Goal: Task Accomplishment & Management: Manage account settings

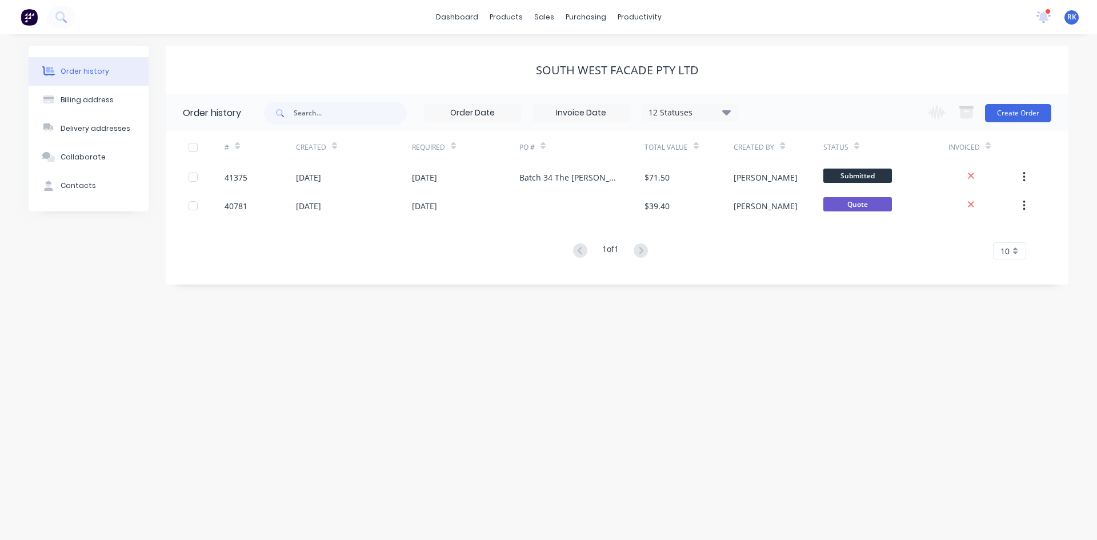
click at [1041, 13] on icon at bounding box center [1044, 16] width 14 height 11
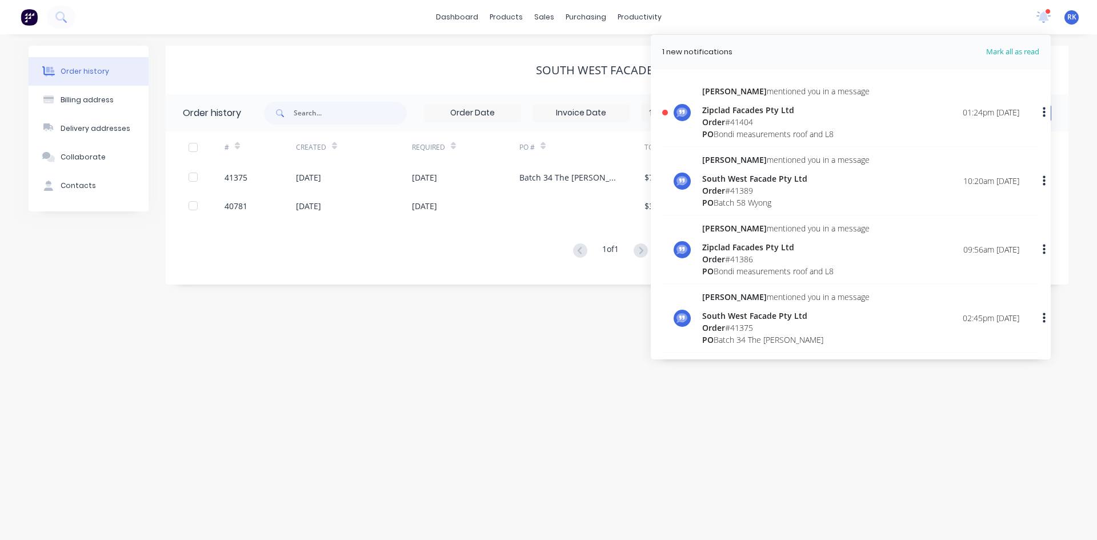
click at [750, 122] on div "Order # 41404" at bounding box center [785, 122] width 167 height 12
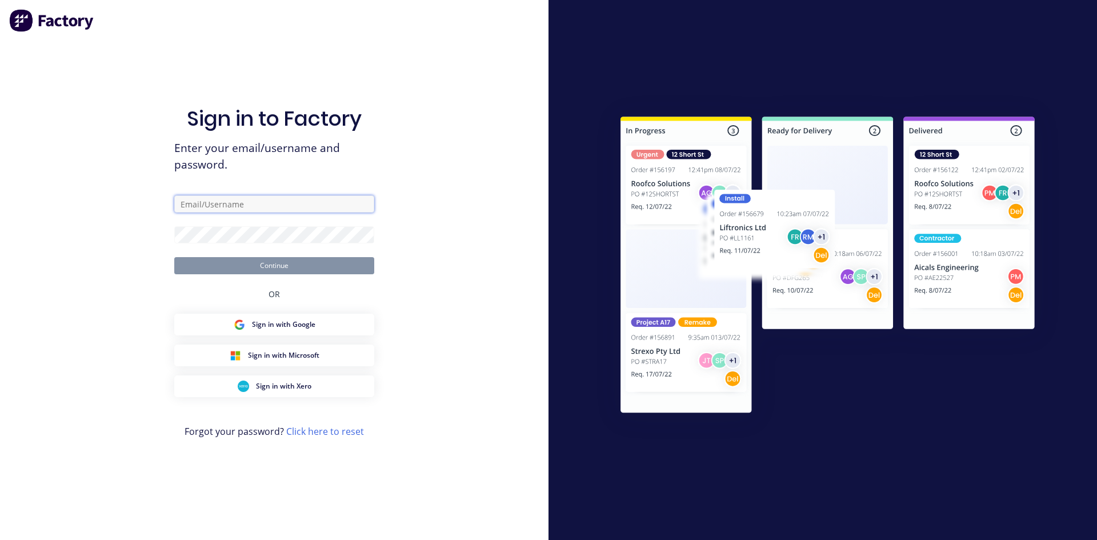
type input "rupesh@vilno.com.au"
click at [284, 262] on button "Continue" at bounding box center [274, 265] width 200 height 17
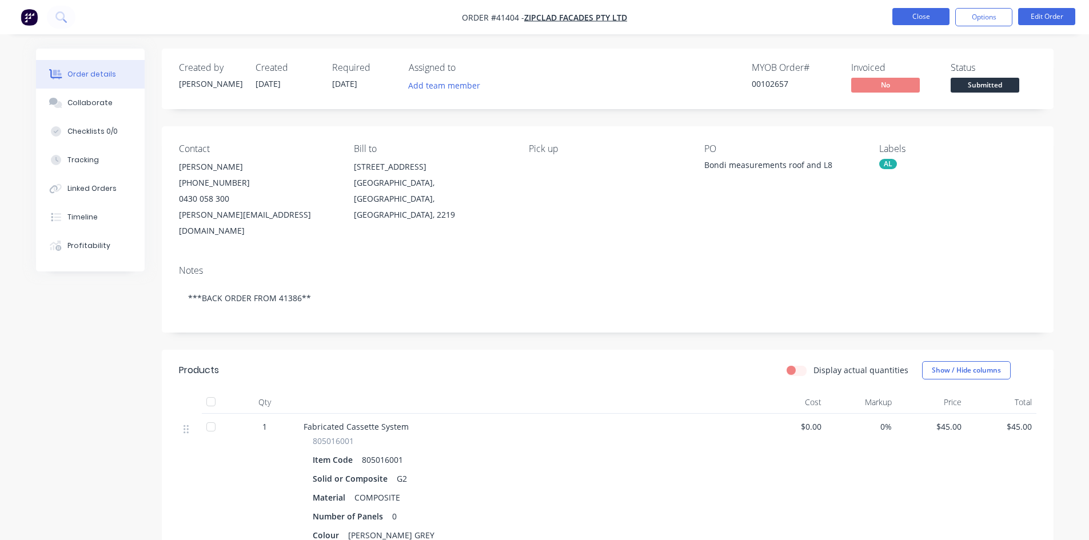
click at [918, 12] on button "Close" at bounding box center [920, 16] width 57 height 17
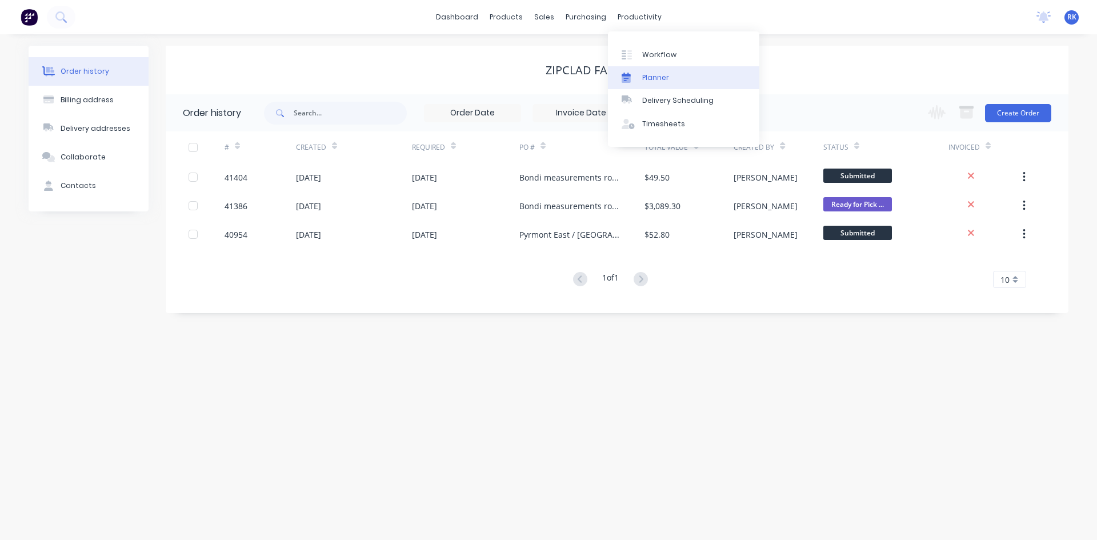
click at [655, 78] on div "Planner" at bounding box center [655, 78] width 27 height 10
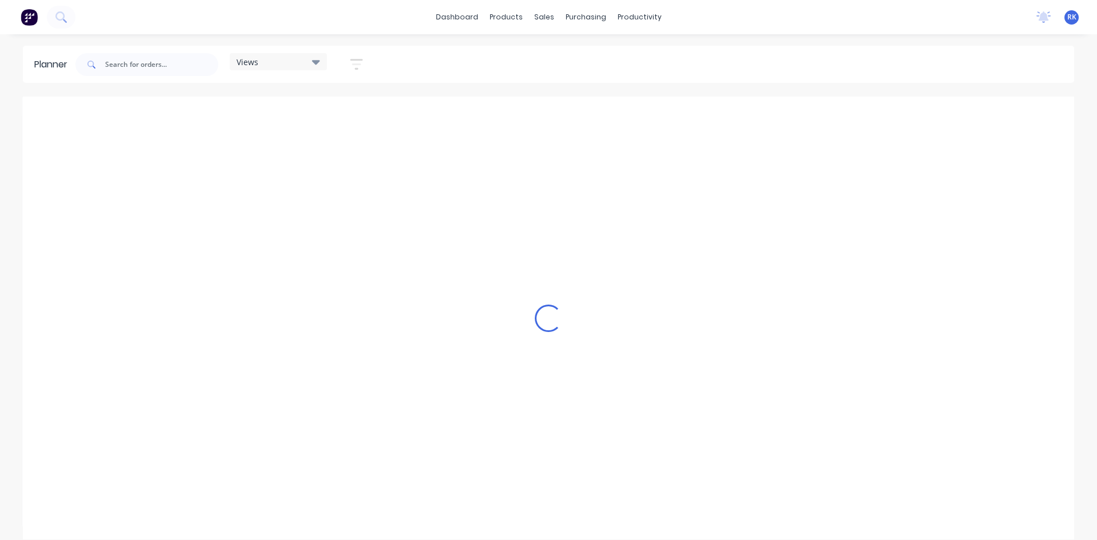
scroll to position [0, 1098]
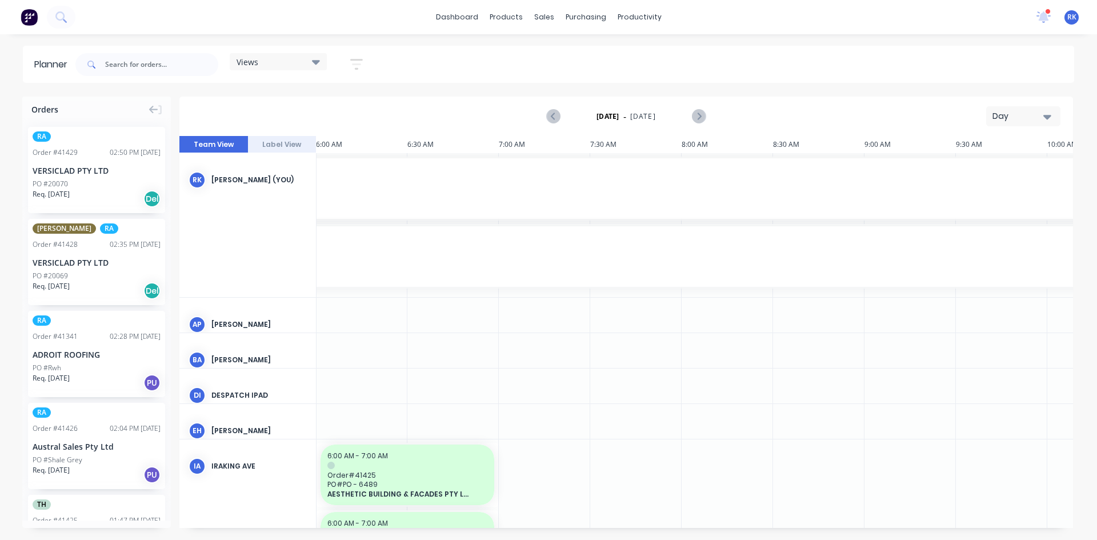
click at [1007, 117] on div "Day" at bounding box center [1019, 116] width 53 height 12
click at [973, 171] on div "Week" at bounding box center [1002, 169] width 113 height 23
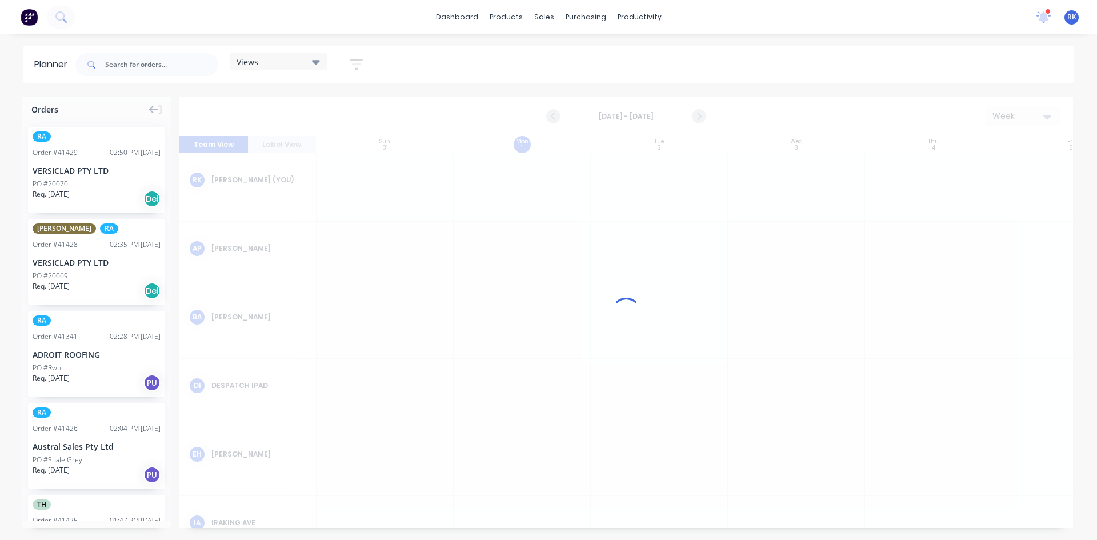
scroll to position [0, 1]
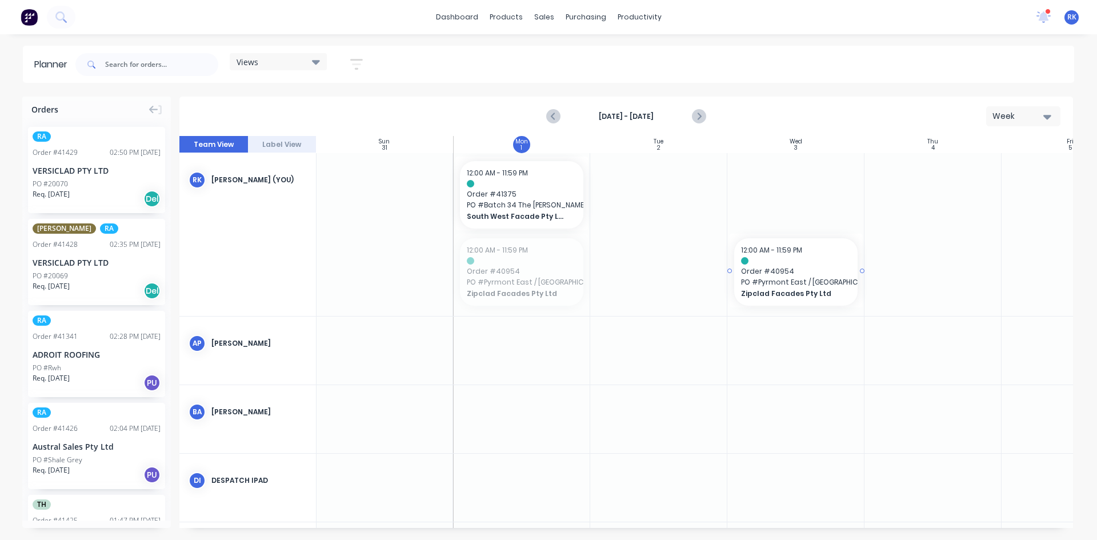
drag, startPoint x: 514, startPoint y: 276, endPoint x: 741, endPoint y: 245, distance: 228.5
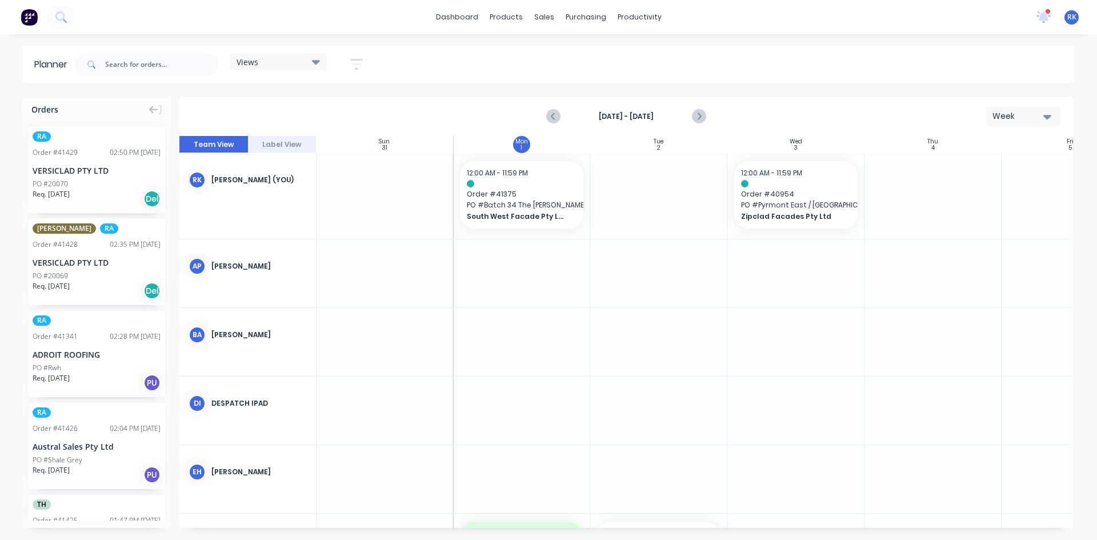
click at [281, 57] on div "Views" at bounding box center [278, 62] width 83 height 10
click at [271, 238] on button "[PERSON_NAME]" at bounding box center [299, 235] width 122 height 13
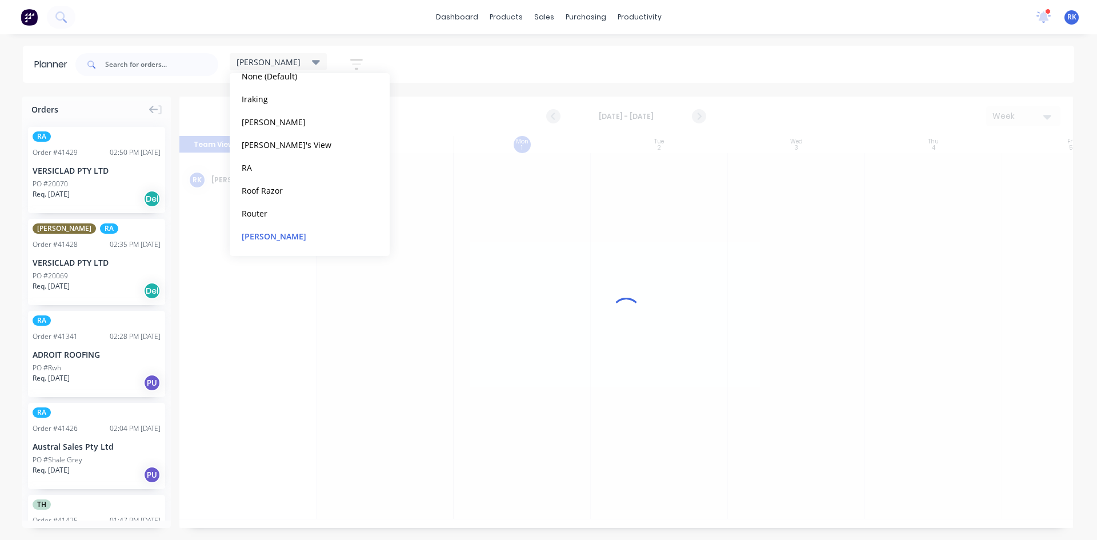
scroll to position [0, 1]
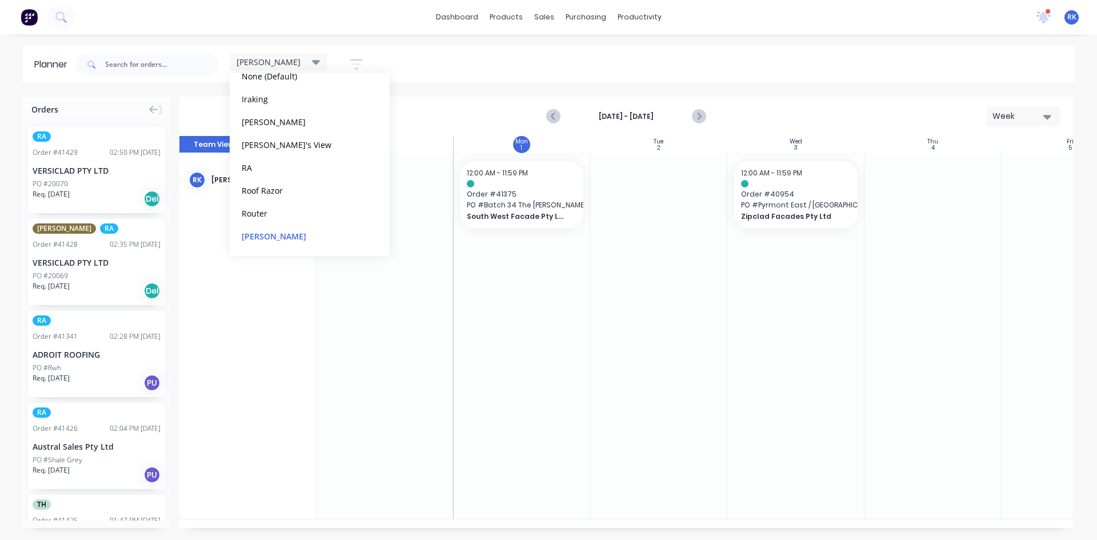
click at [577, 331] on div at bounding box center [521, 336] width 137 height 366
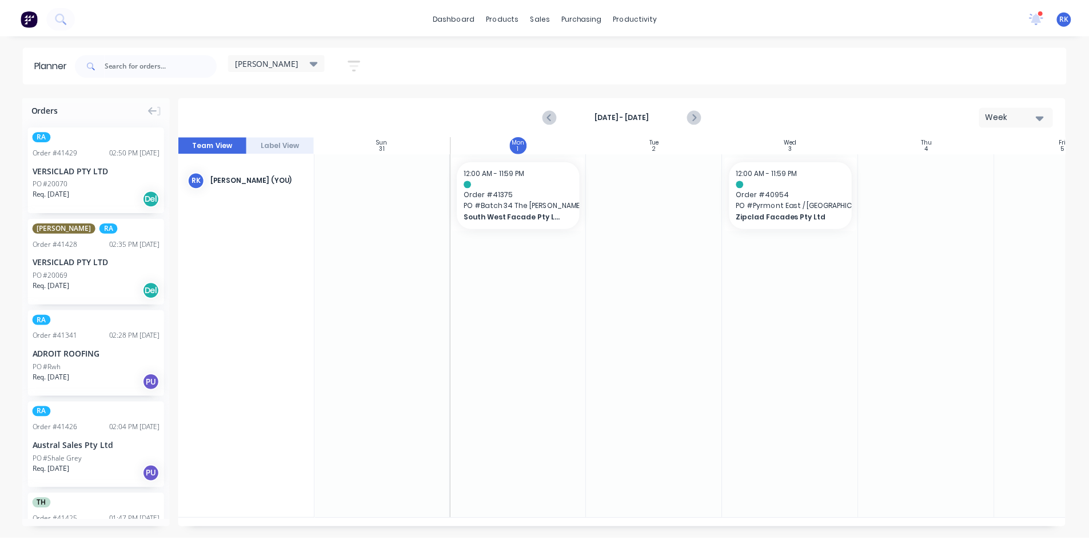
scroll to position [0, 0]
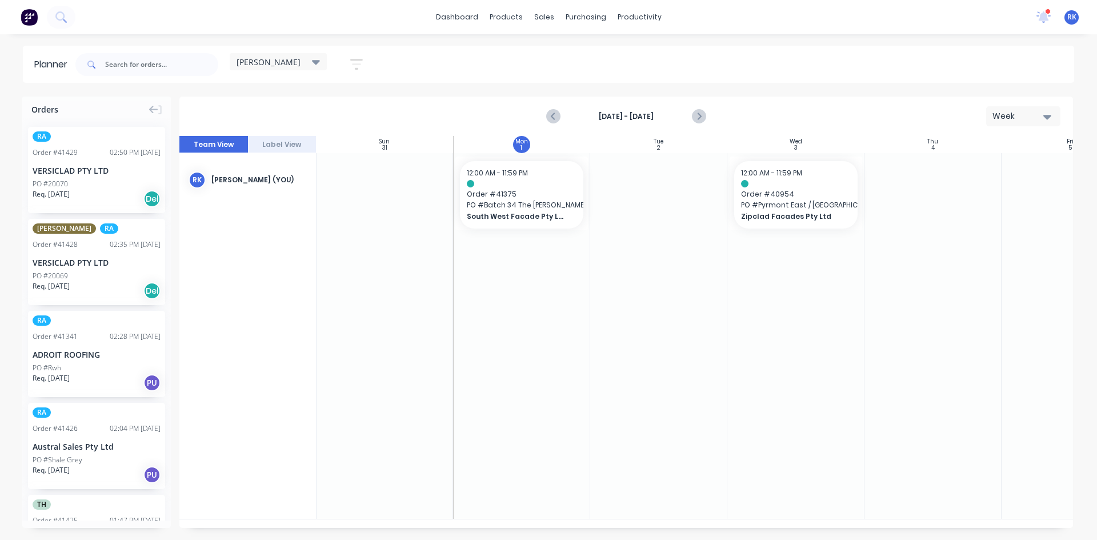
click at [845, 323] on div at bounding box center [795, 336] width 137 height 366
click at [466, 17] on link "dashboard" at bounding box center [457, 17] width 54 height 17
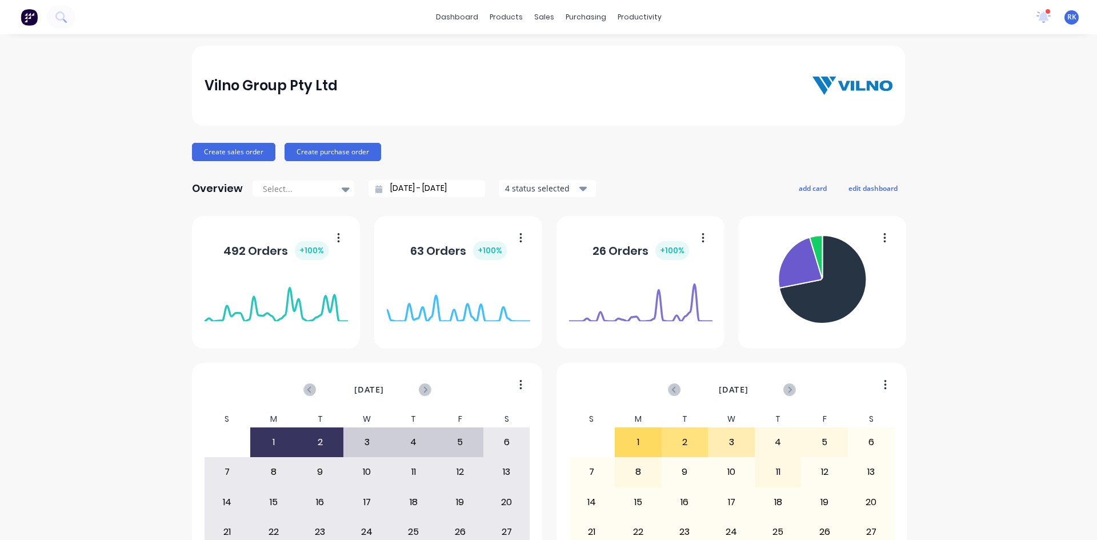
click at [56, 197] on div "Vilno Group Pty Ltd Create sales order Create purchase order Overview Select...…" at bounding box center [548, 344] width 1097 height 597
click at [1037, 14] on icon at bounding box center [1044, 17] width 15 height 12
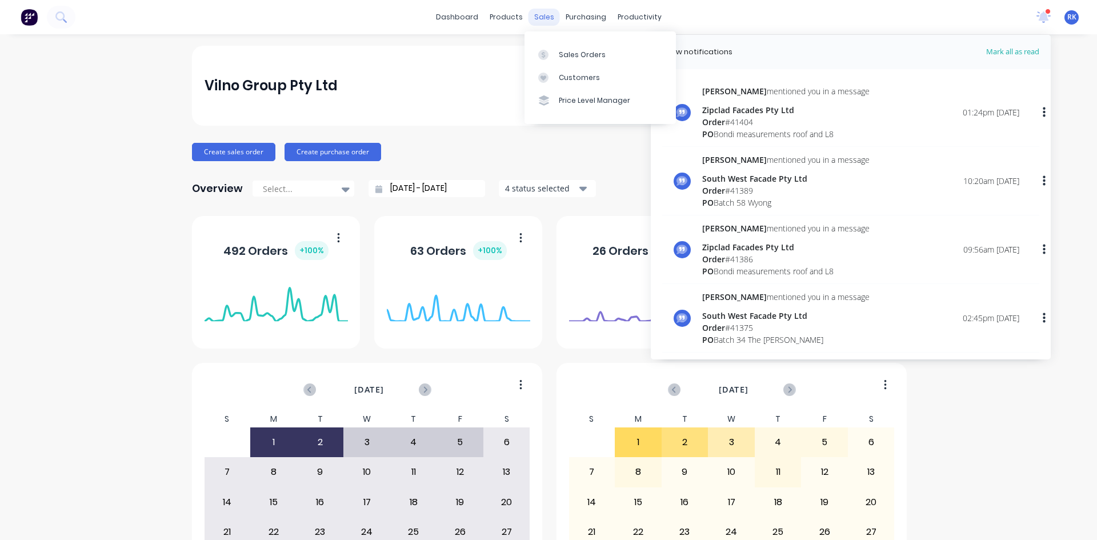
click at [546, 19] on div "sales" at bounding box center [544, 17] width 31 height 17
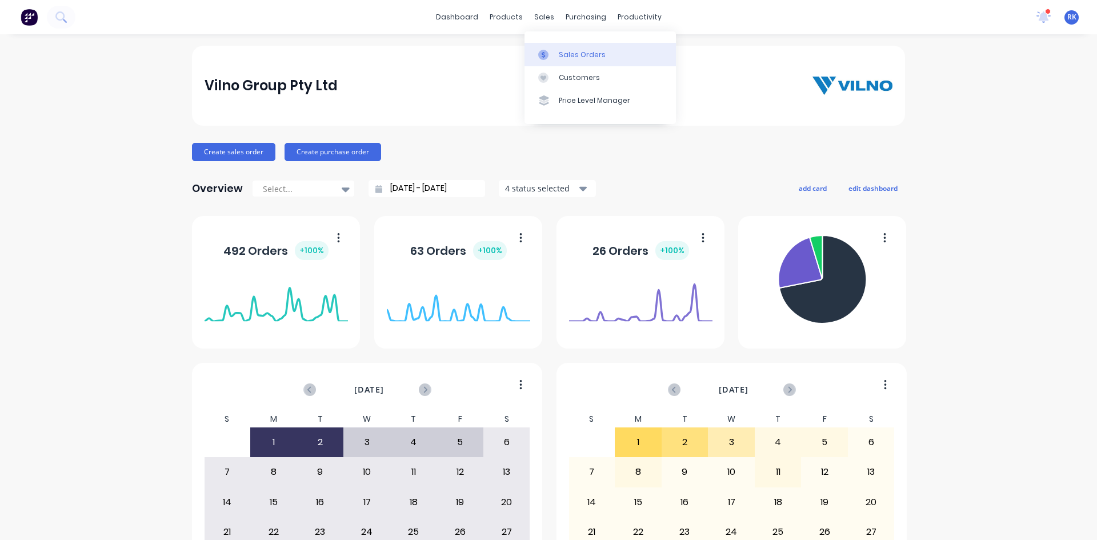
click at [574, 53] on div "Sales Orders" at bounding box center [582, 55] width 47 height 10
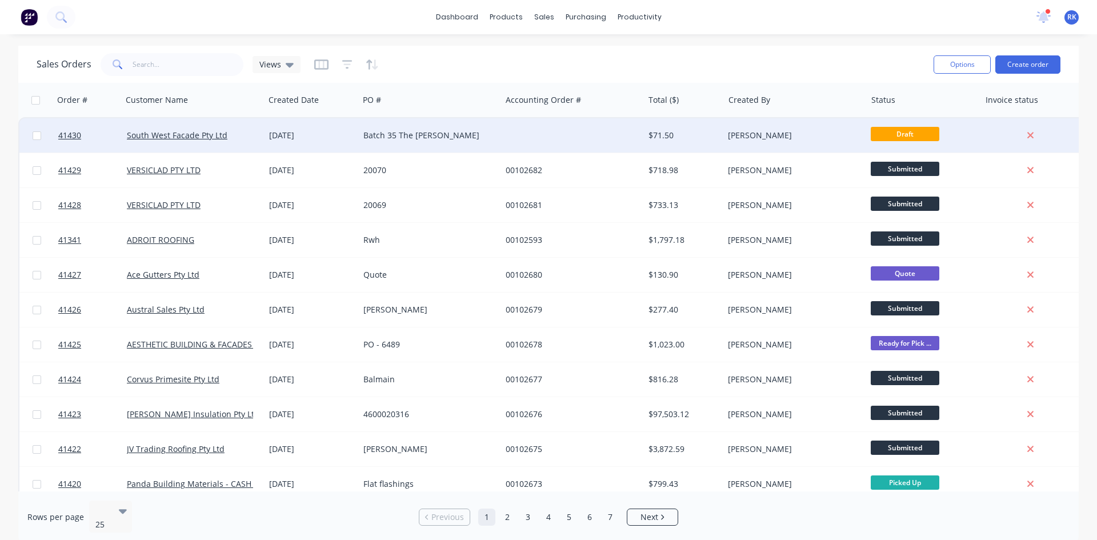
click at [418, 137] on div "Batch 35 The [PERSON_NAME]" at bounding box center [426, 135] width 127 height 11
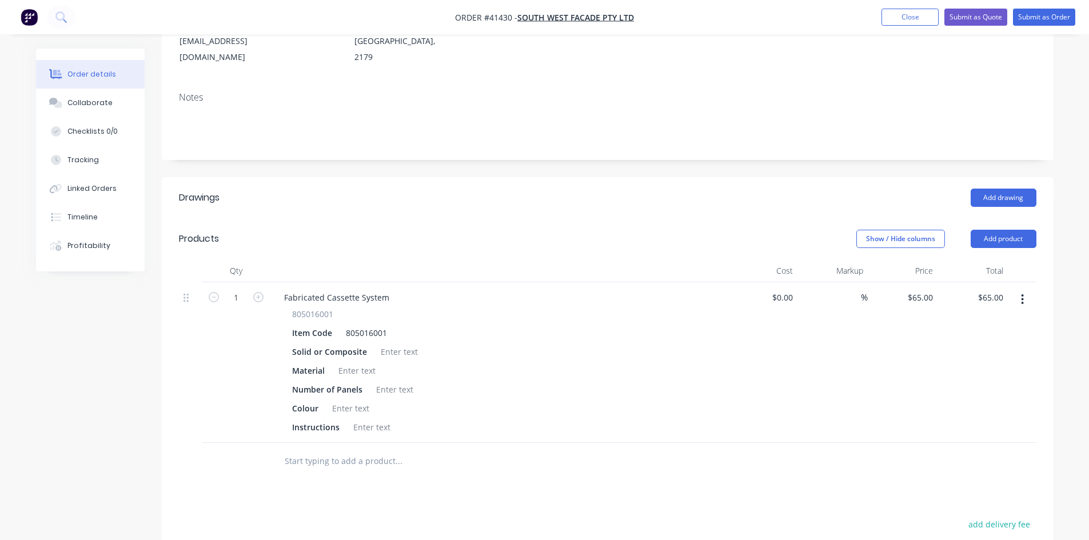
scroll to position [229, 0]
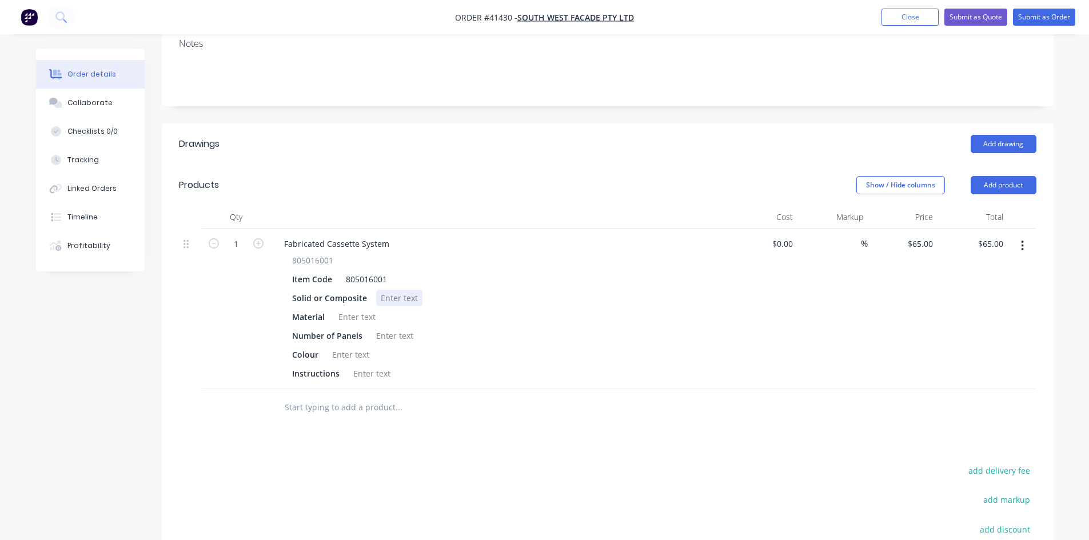
click at [399, 290] on div at bounding box center [399, 298] width 46 height 17
click at [352, 309] on div at bounding box center [357, 317] width 46 height 17
click at [385, 327] on div at bounding box center [394, 335] width 46 height 17
click at [354, 346] on div at bounding box center [350, 354] width 46 height 17
click at [368, 365] on div at bounding box center [372, 373] width 46 height 17
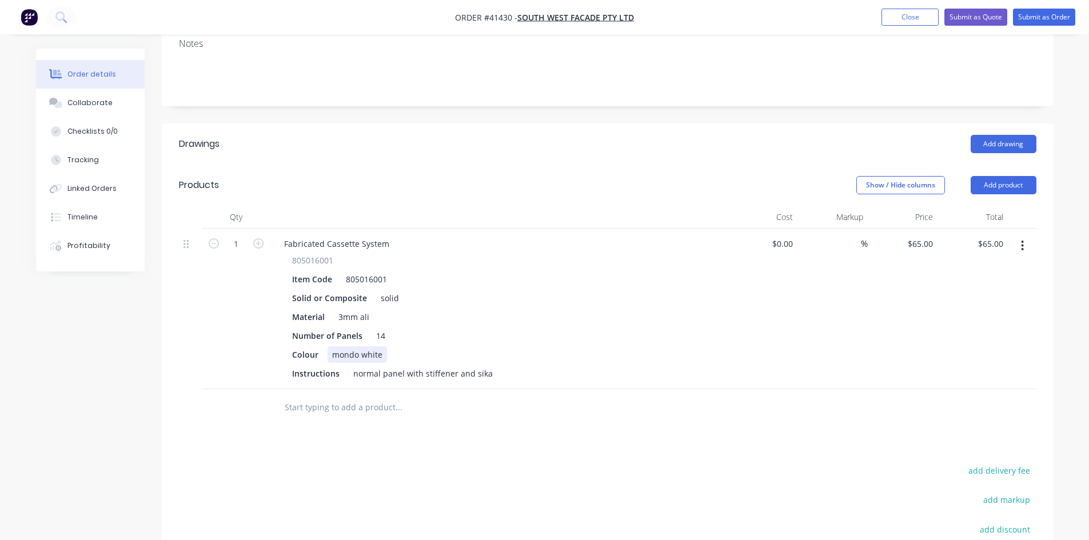
click at [626, 346] on div "Colour mondo white" at bounding box center [496, 354] width 418 height 17
click at [94, 98] on div "Collaborate" at bounding box center [89, 103] width 45 height 10
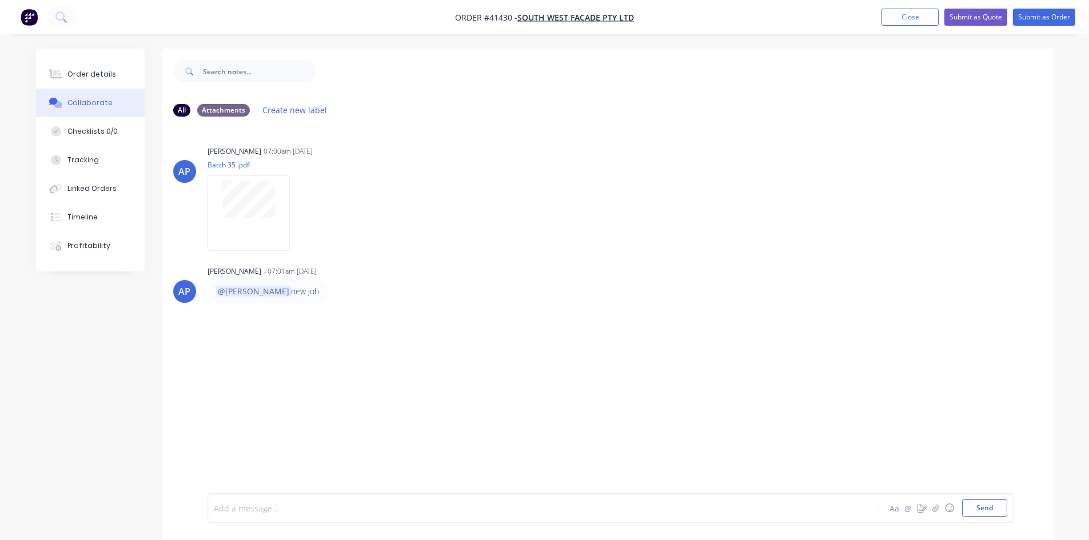
click at [265, 504] on div at bounding box center [511, 508] width 594 height 12
click at [989, 506] on button "Send" at bounding box center [984, 507] width 45 height 17
click at [909, 22] on button "Close" at bounding box center [909, 17] width 57 height 17
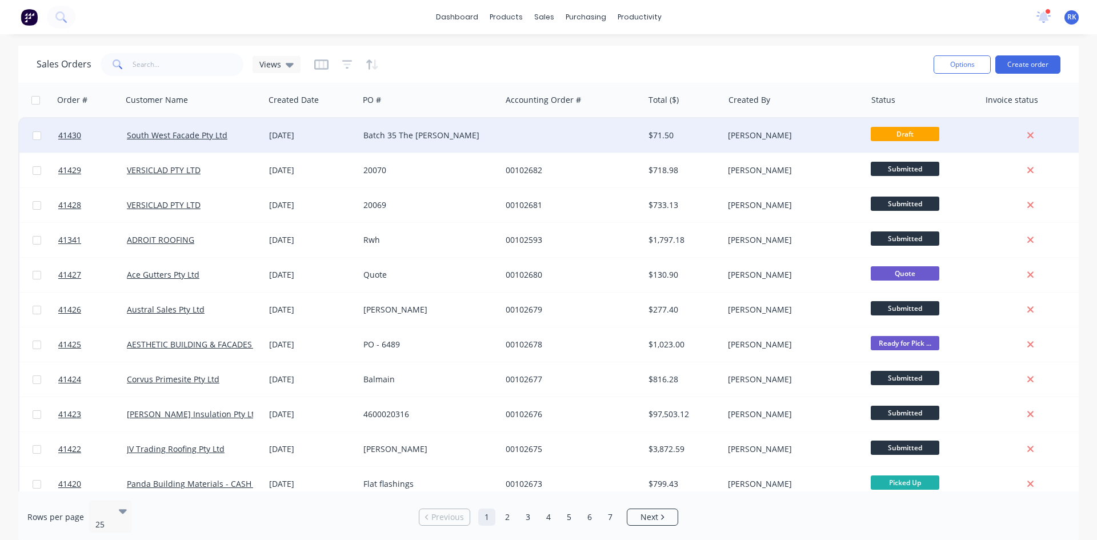
click at [730, 135] on div "[PERSON_NAME]" at bounding box center [791, 135] width 127 height 11
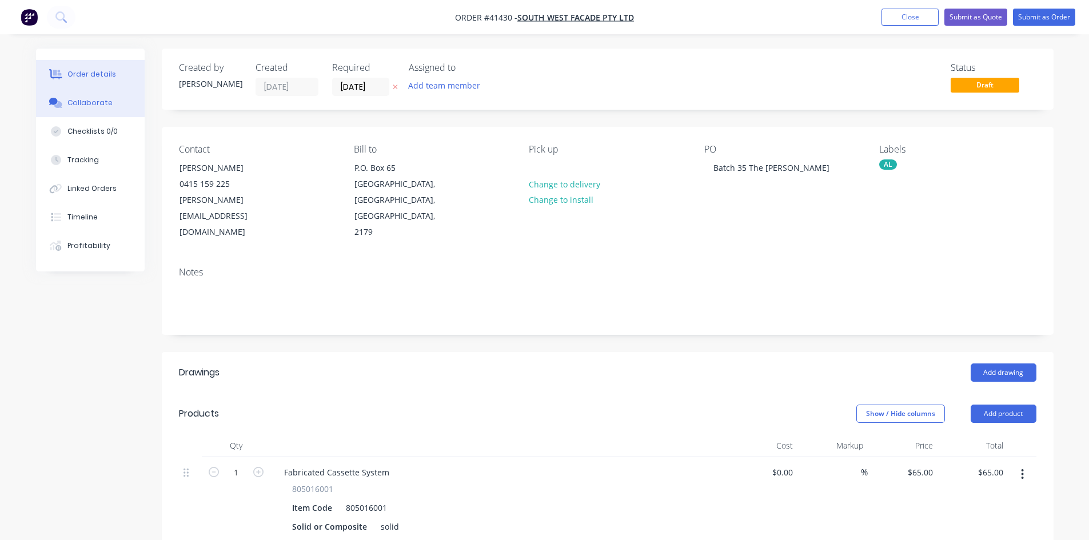
click at [77, 94] on button "Collaborate" at bounding box center [90, 103] width 109 height 29
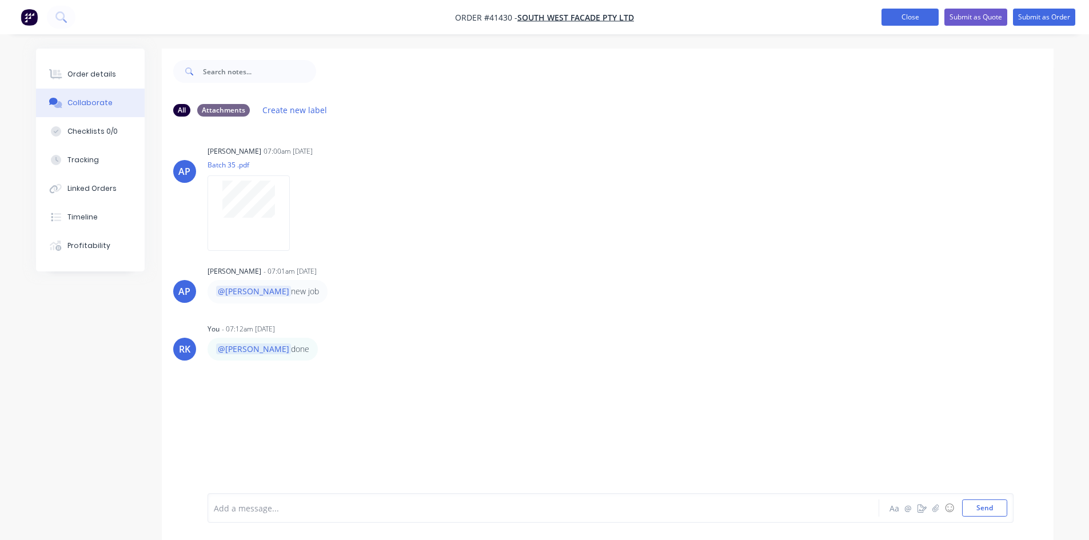
click at [910, 17] on button "Close" at bounding box center [909, 17] width 57 height 17
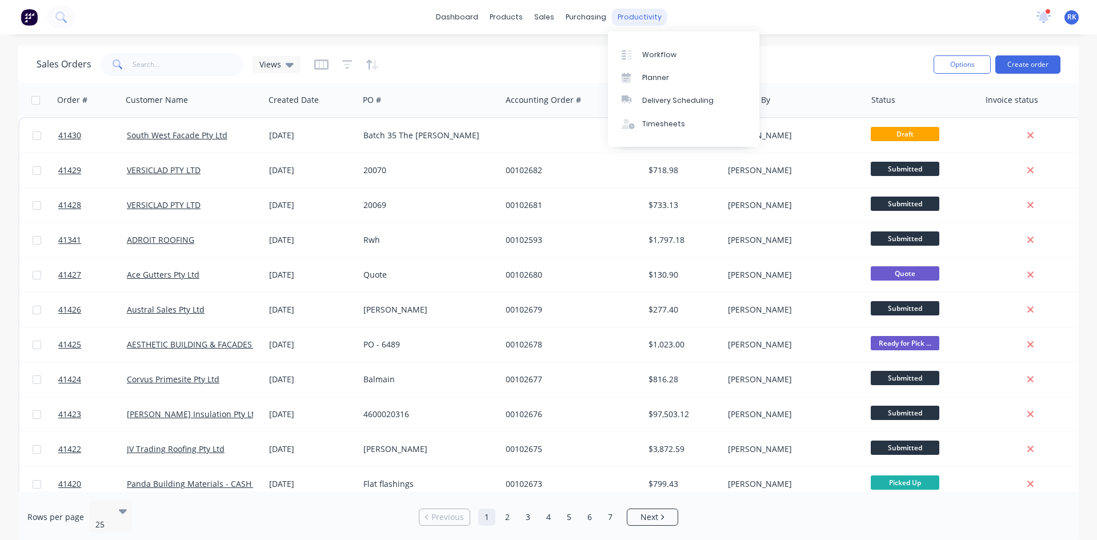
click at [647, 19] on div "productivity" at bounding box center [639, 17] width 55 height 17
click at [671, 76] on link "Planner" at bounding box center [683, 77] width 151 height 23
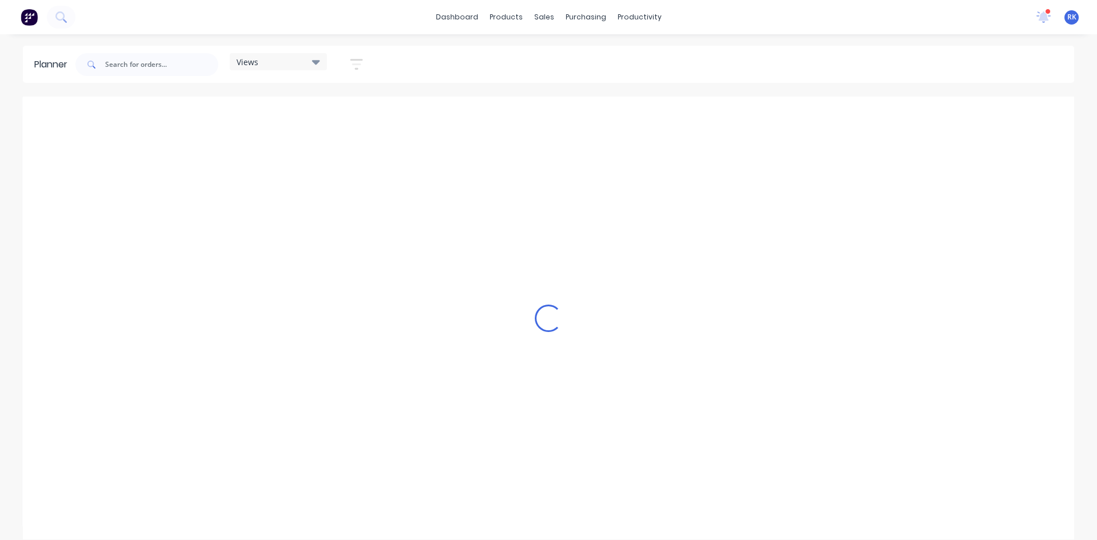
scroll to position [0, 1281]
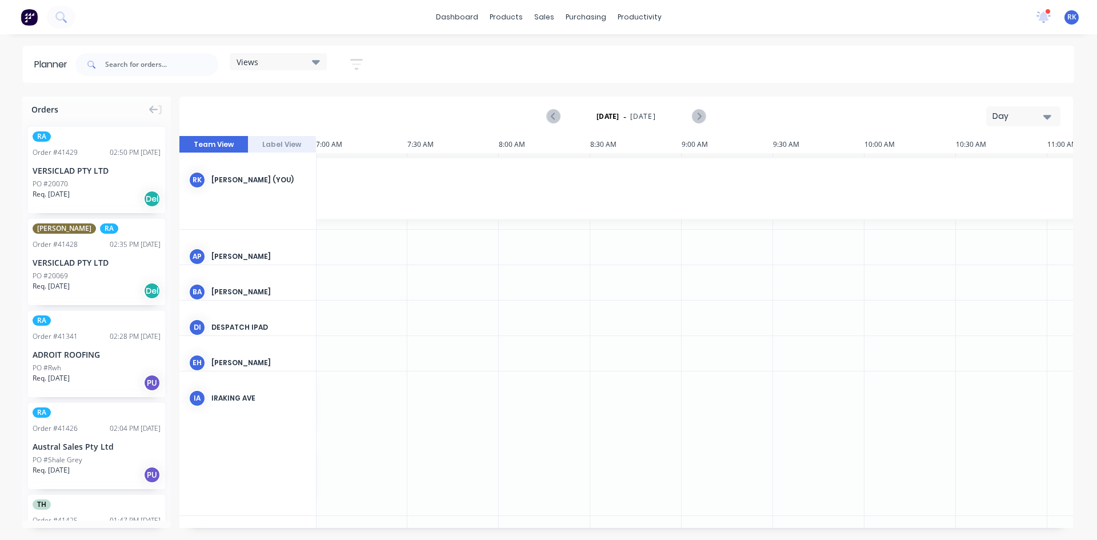
click at [1027, 111] on div "Day" at bounding box center [1019, 116] width 53 height 12
click at [1000, 170] on div "Week" at bounding box center [1002, 169] width 113 height 23
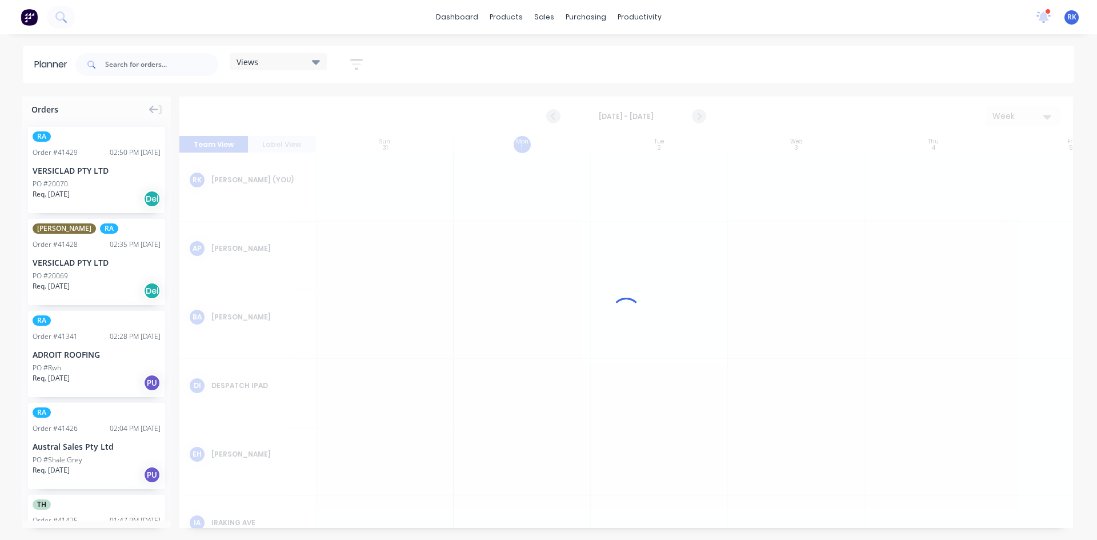
scroll to position [0, 1]
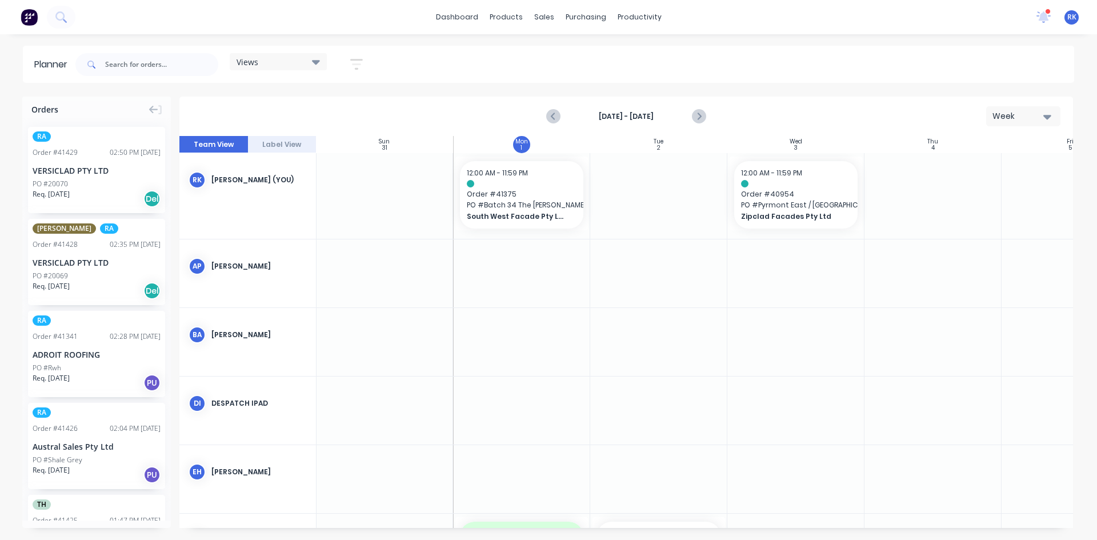
click at [306, 62] on div "Views" at bounding box center [278, 62] width 83 height 10
click at [260, 235] on button "[PERSON_NAME]" at bounding box center [299, 235] width 122 height 13
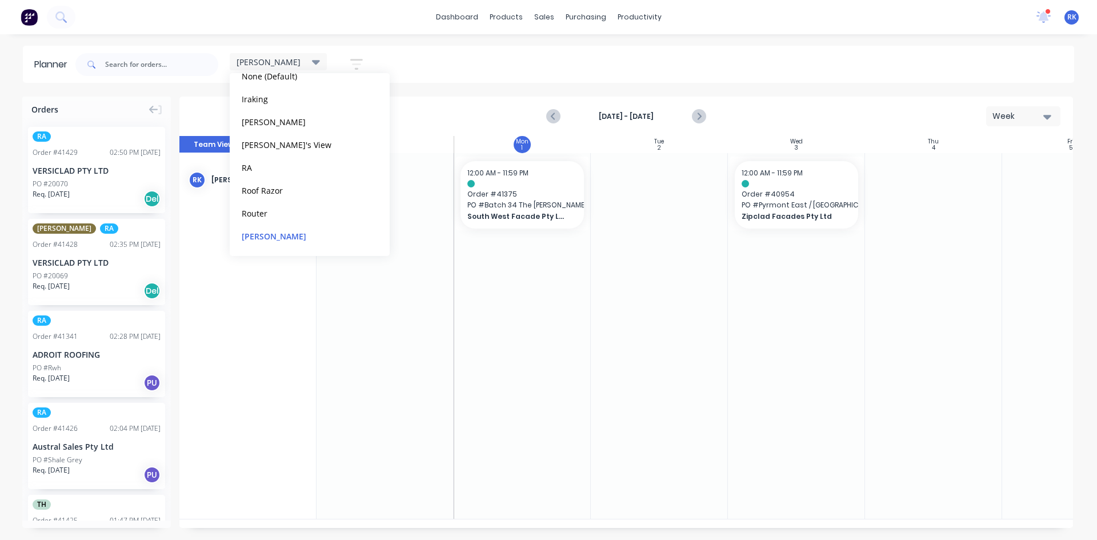
scroll to position [0, 1]
click at [335, 375] on div at bounding box center [384, 336] width 137 height 366
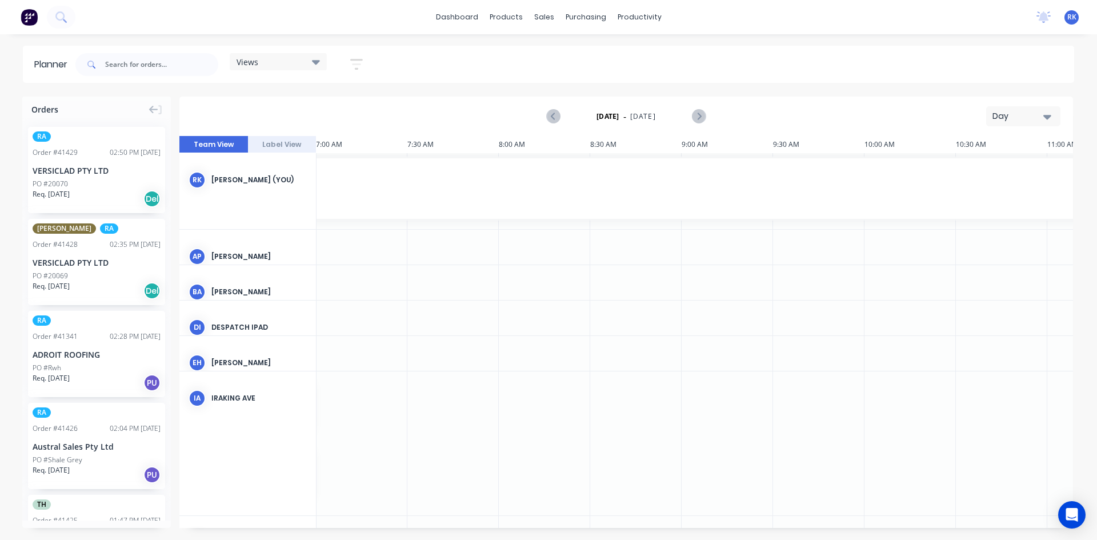
click at [1011, 114] on div "Day" at bounding box center [1019, 116] width 53 height 12
click at [983, 167] on div "Week" at bounding box center [1002, 169] width 113 height 23
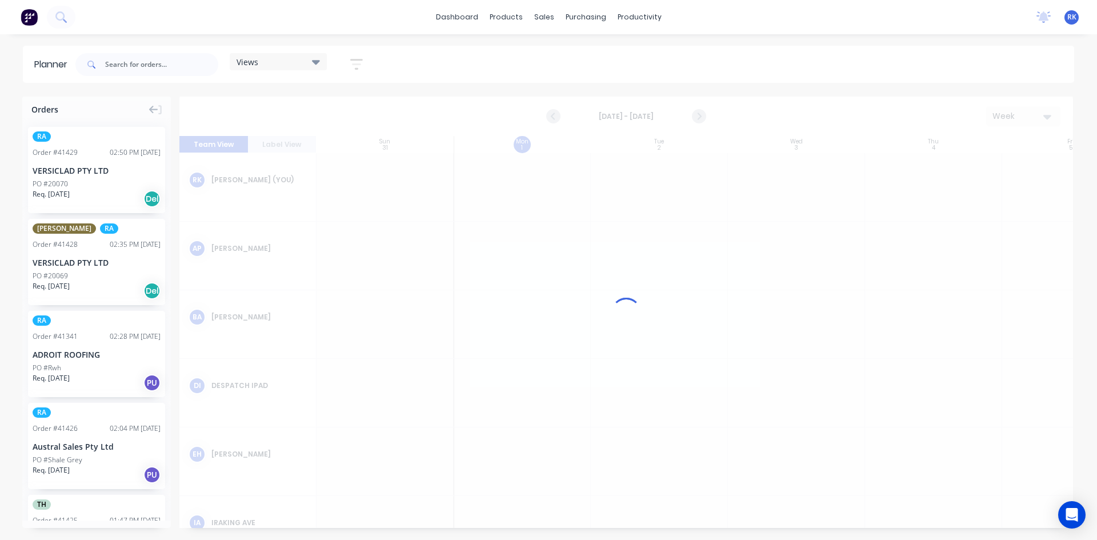
scroll to position [0, 1]
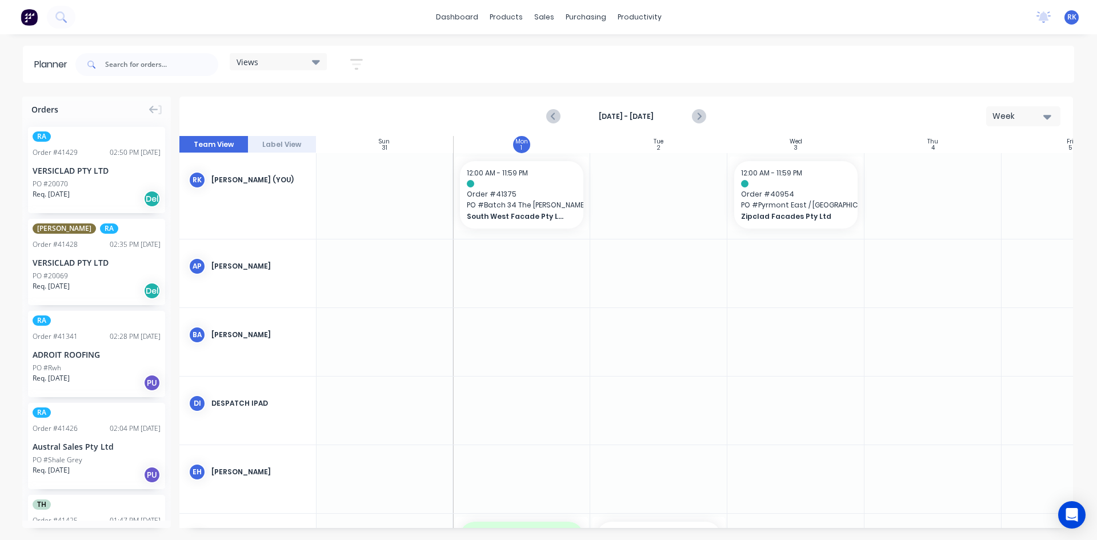
click at [304, 58] on div "Views" at bounding box center [278, 62] width 83 height 10
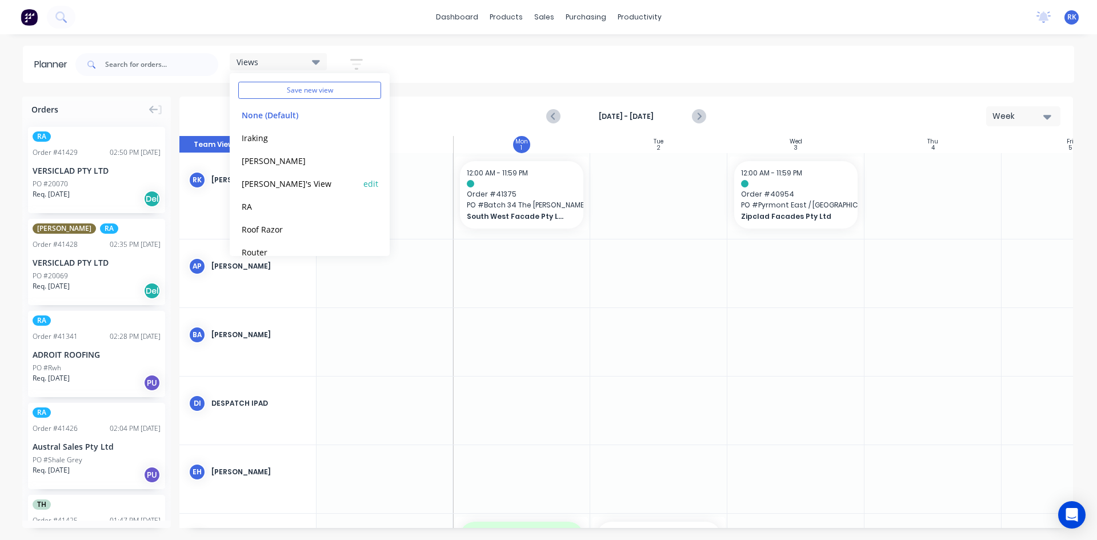
scroll to position [57, 0]
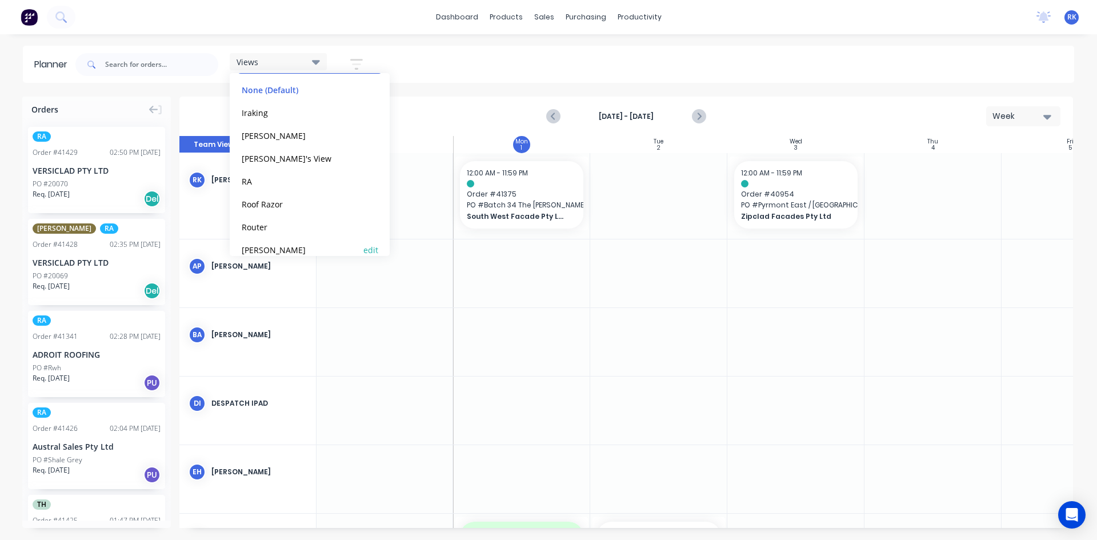
click at [259, 246] on button "[PERSON_NAME]" at bounding box center [299, 249] width 122 height 13
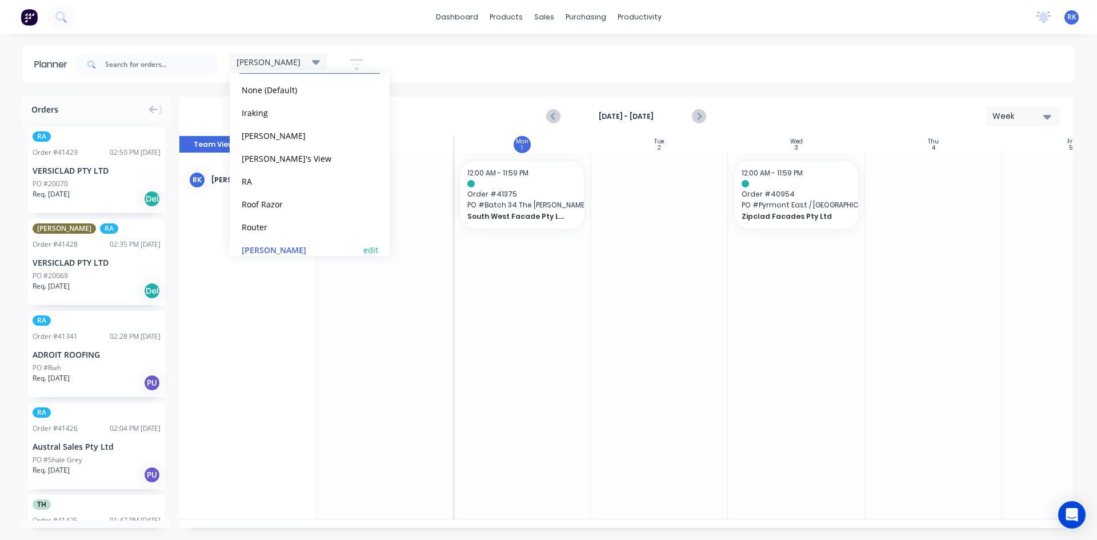
scroll to position [0, 1]
click at [426, 341] on div at bounding box center [384, 336] width 137 height 366
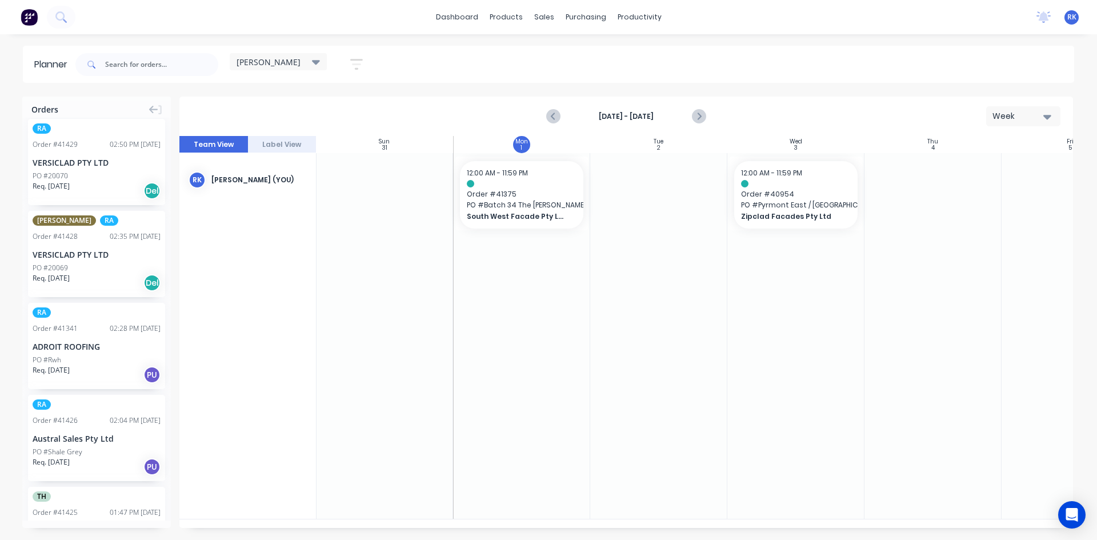
scroll to position [0, 0]
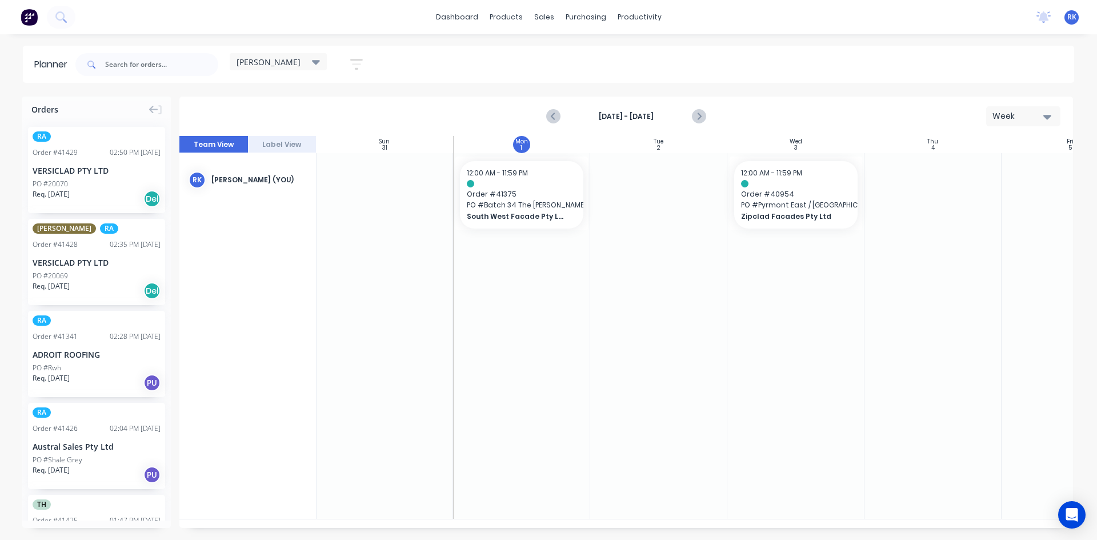
click at [318, 63] on icon at bounding box center [316, 62] width 8 height 5
click at [317, 332] on div at bounding box center [384, 336] width 137 height 366
click at [134, 62] on input "text" at bounding box center [161, 64] width 113 height 23
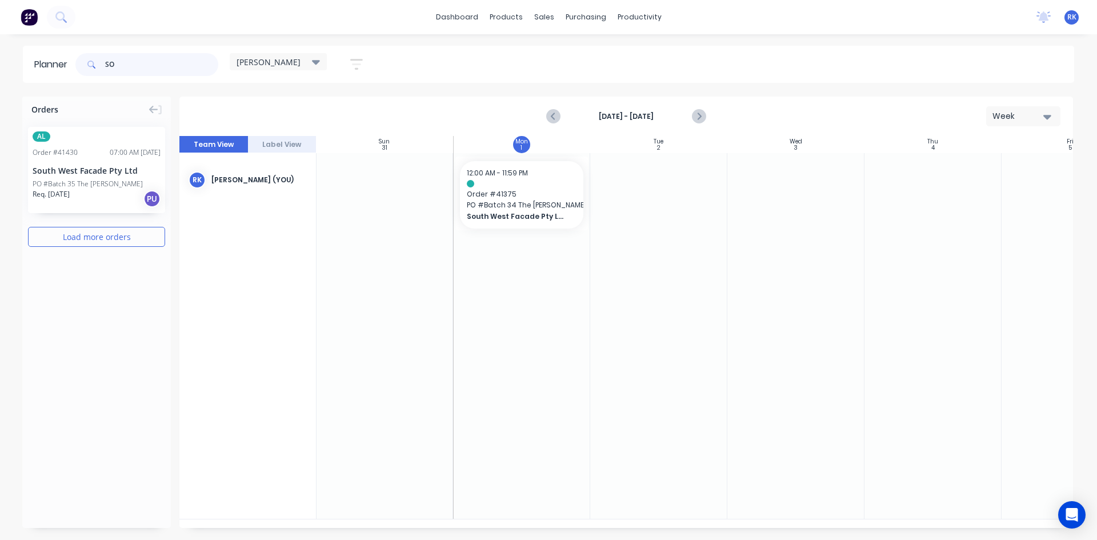
type input "SO"
drag, startPoint x: 67, startPoint y: 180, endPoint x: 504, endPoint y: 324, distance: 460.3
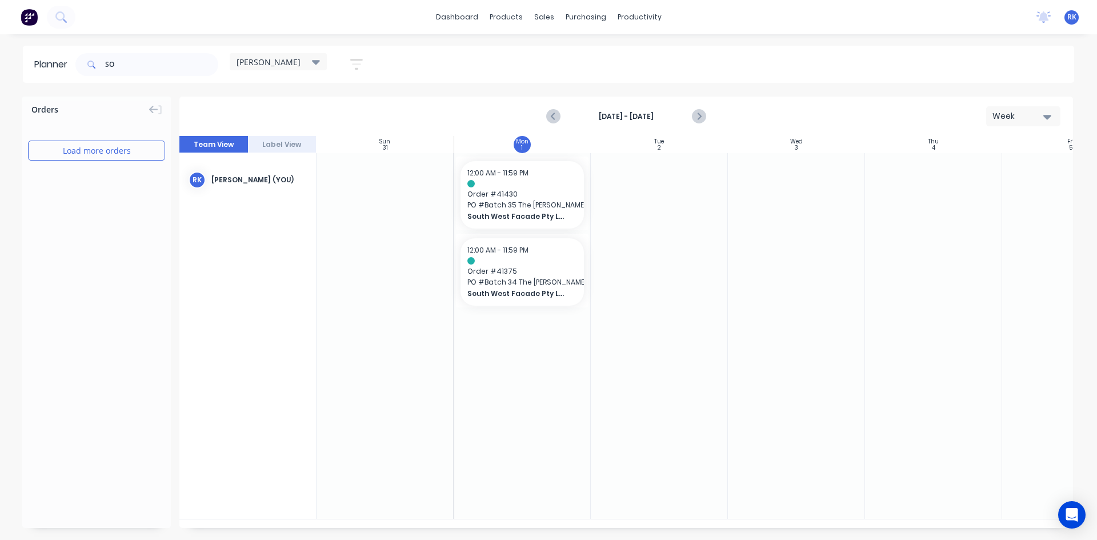
click at [730, 311] on div at bounding box center [796, 336] width 137 height 366
click at [770, 286] on div at bounding box center [796, 336] width 137 height 366
click at [551, 111] on icon "Previous page" at bounding box center [554, 117] width 14 height 14
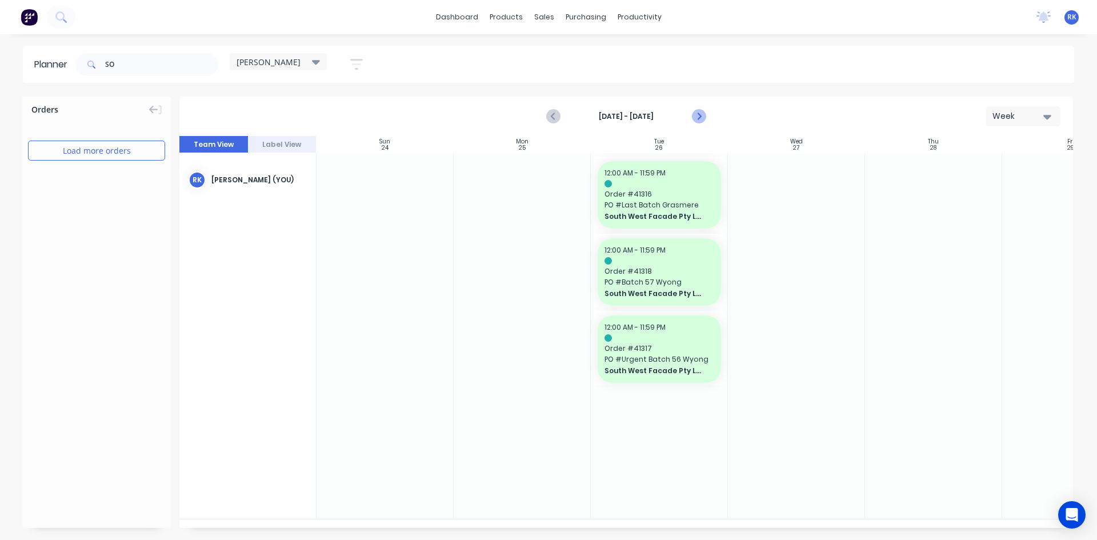
click at [699, 117] on icon "Next page" at bounding box center [698, 117] width 14 height 14
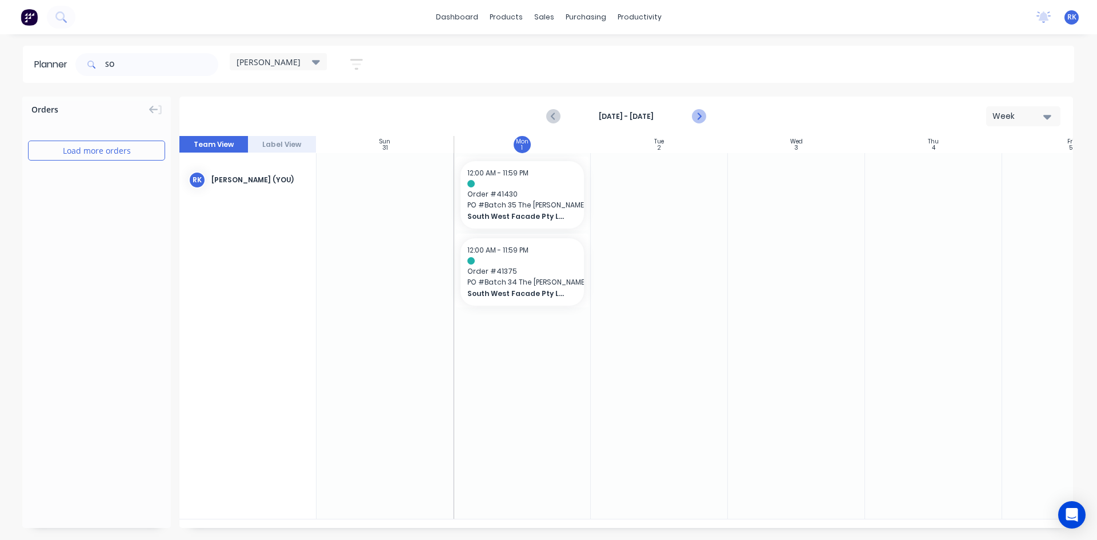
click at [695, 113] on icon "Next page" at bounding box center [698, 117] width 14 height 14
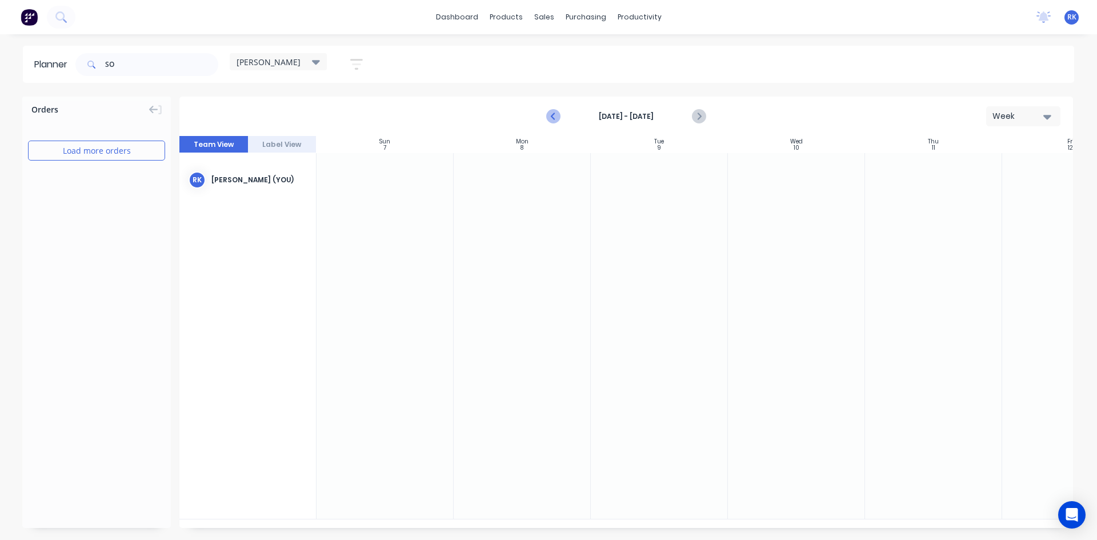
click at [549, 114] on icon "Previous page" at bounding box center [554, 117] width 14 height 14
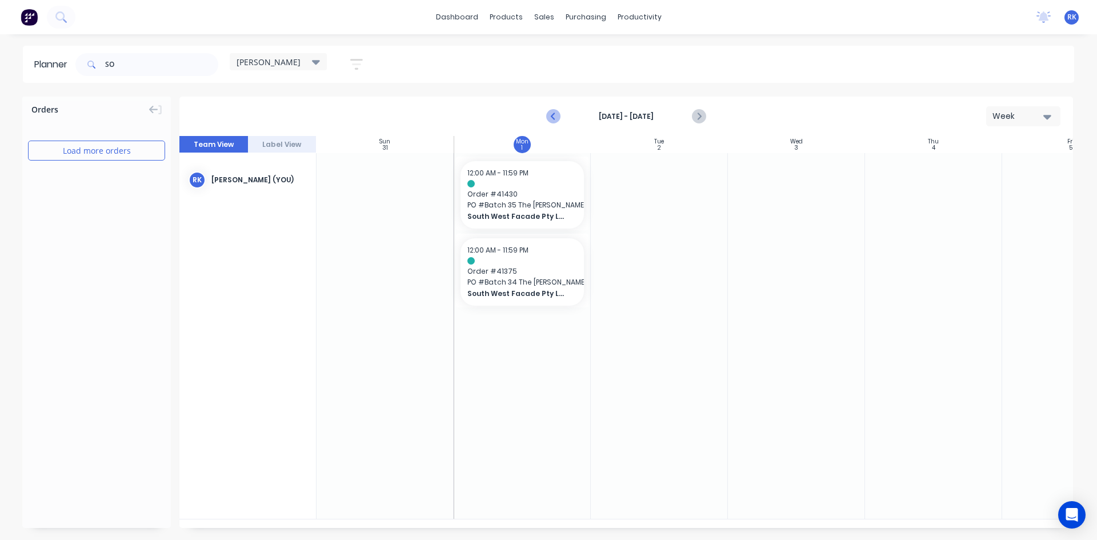
click at [549, 114] on icon "Previous page" at bounding box center [554, 117] width 14 height 14
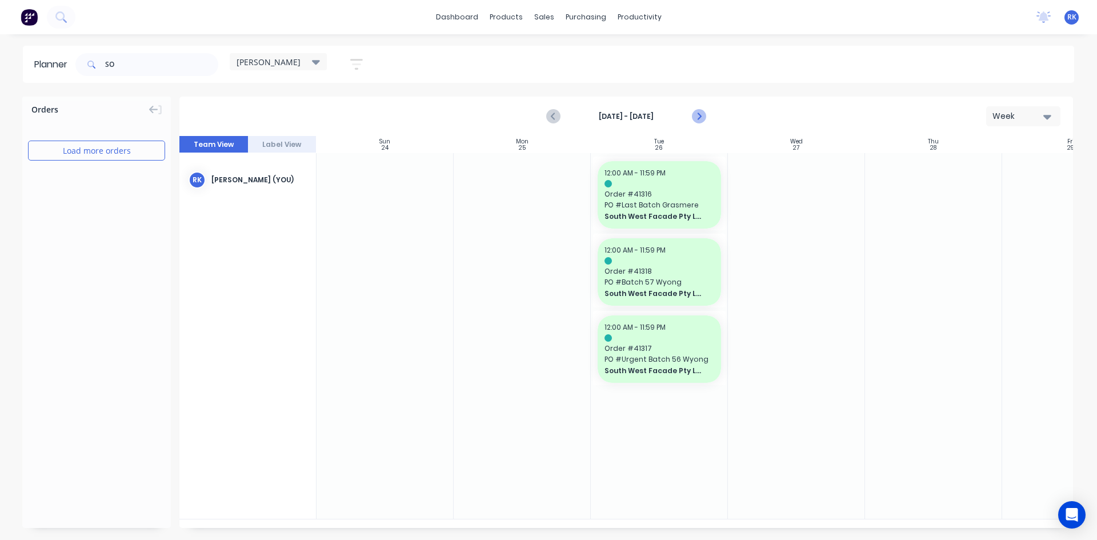
click at [704, 116] on icon "Next page" at bounding box center [698, 117] width 14 height 14
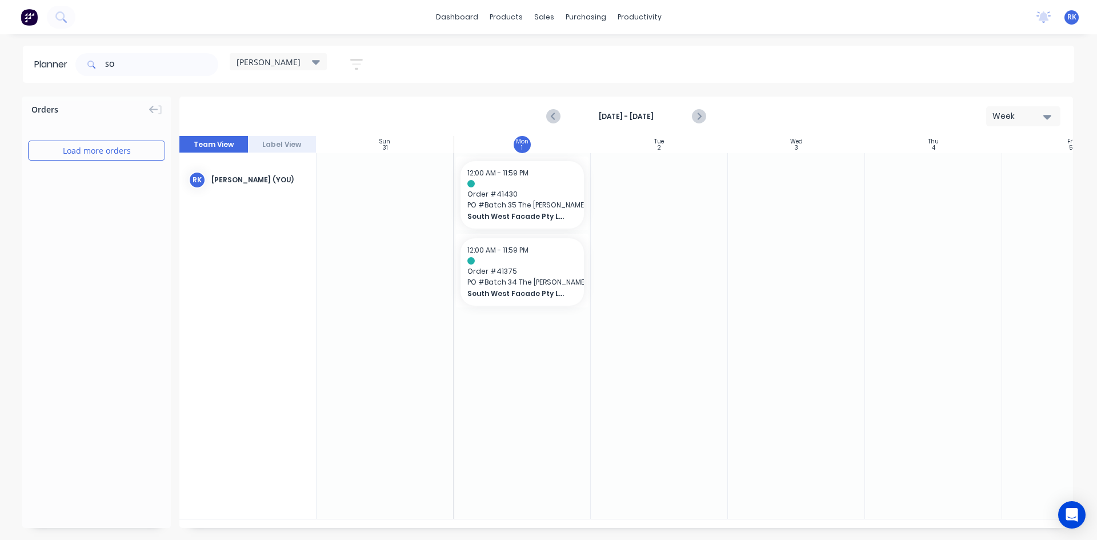
click at [314, 62] on icon at bounding box center [316, 62] width 8 height 5
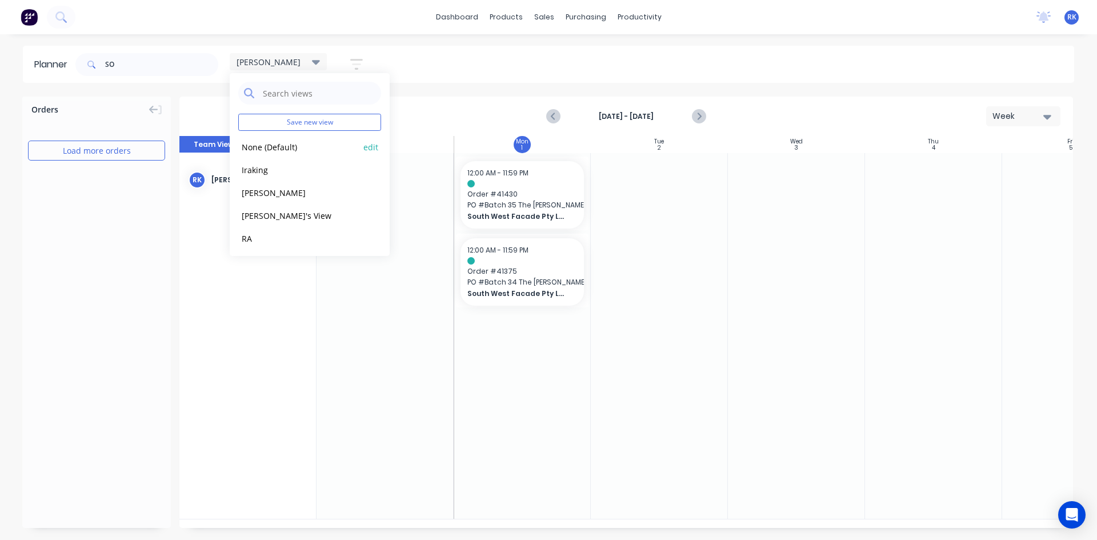
click at [288, 152] on button "None (Default)" at bounding box center [299, 146] width 122 height 13
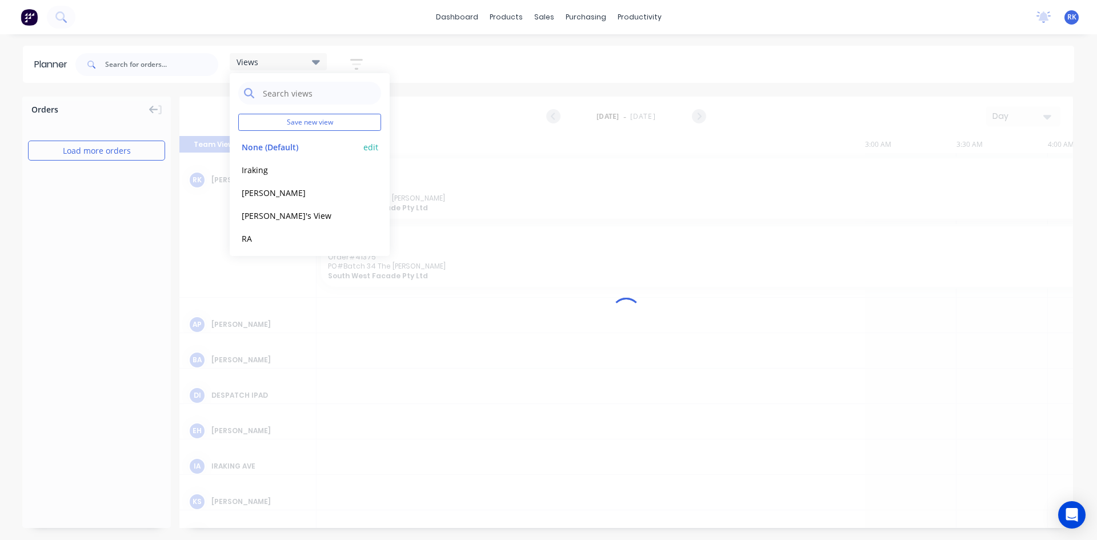
scroll to position [0, 1281]
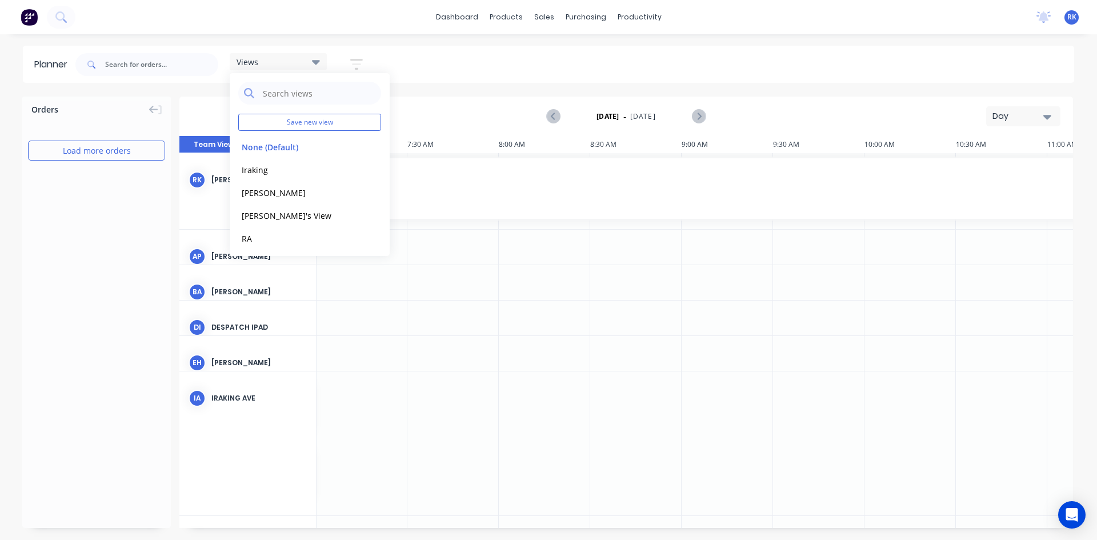
click at [677, 325] on div at bounding box center [635, 318] width 91 height 35
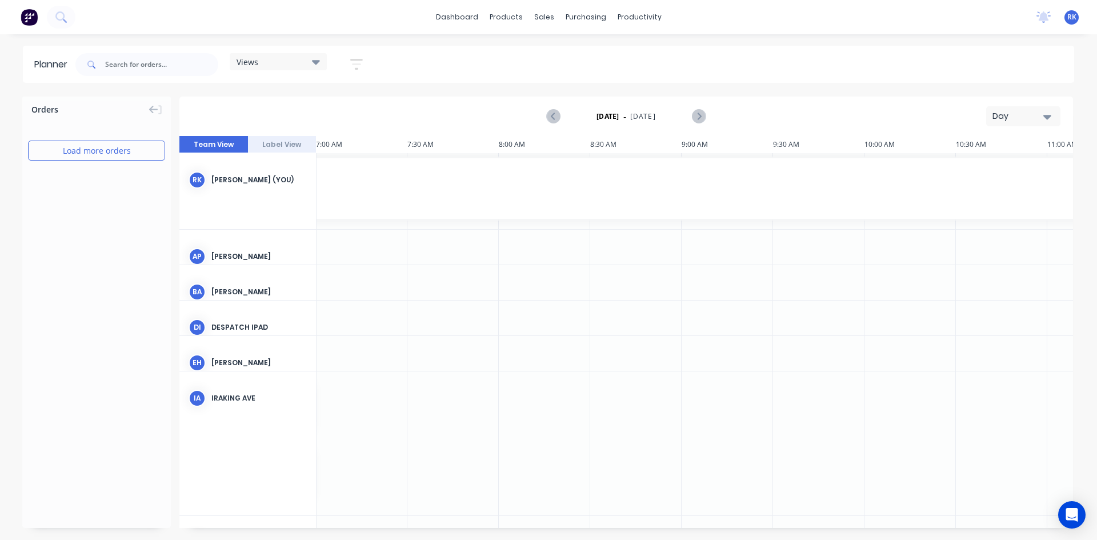
click at [1029, 118] on div "Day" at bounding box center [1019, 116] width 53 height 12
click at [973, 167] on div "Week" at bounding box center [1002, 169] width 113 height 23
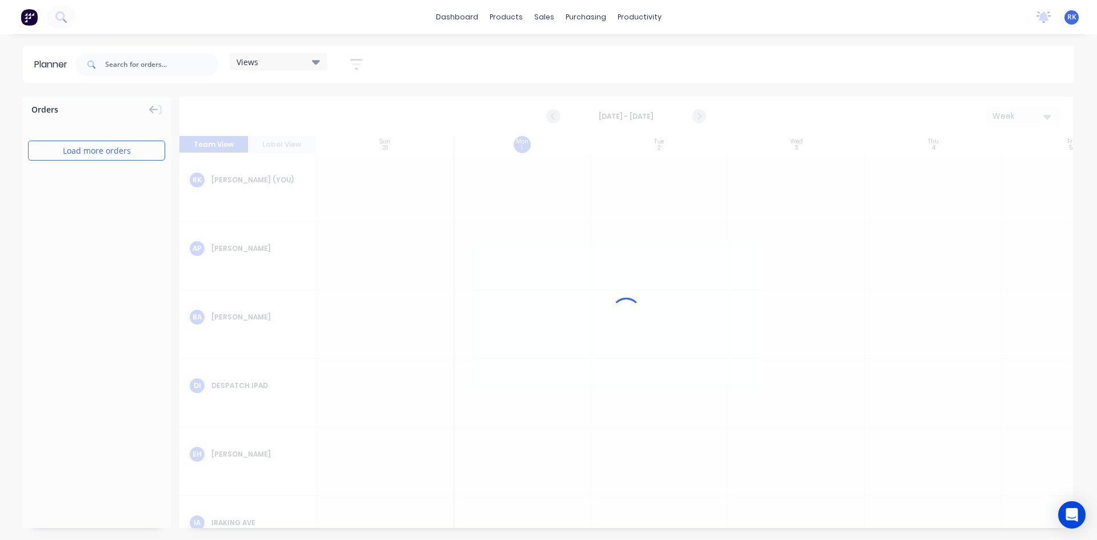
scroll to position [0, 1]
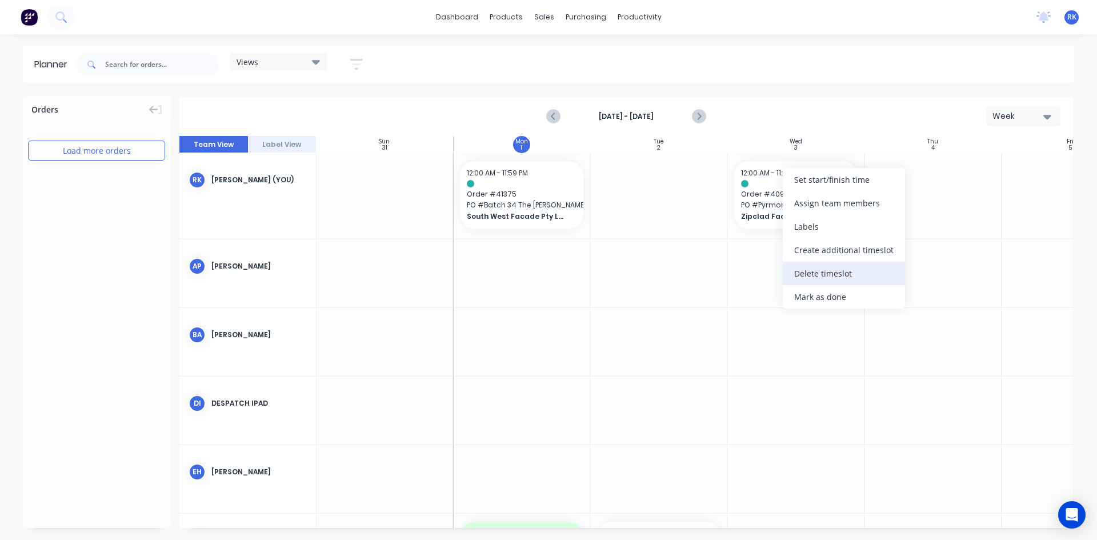
click at [806, 274] on div "Delete timeslot" at bounding box center [844, 273] width 122 height 23
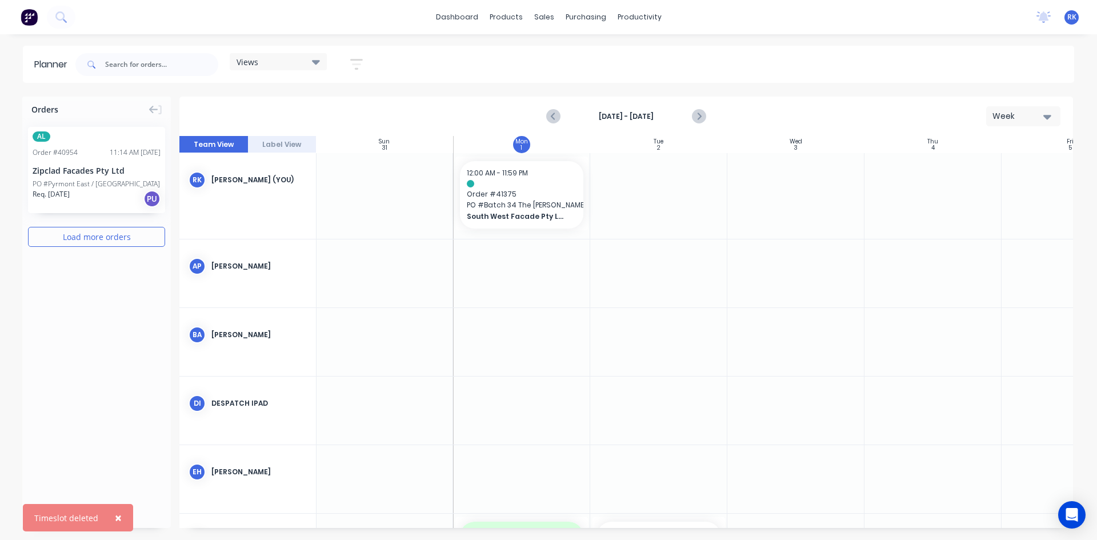
click at [284, 63] on div "Views" at bounding box center [278, 62] width 83 height 10
click at [265, 233] on button "[PERSON_NAME]" at bounding box center [299, 235] width 122 height 13
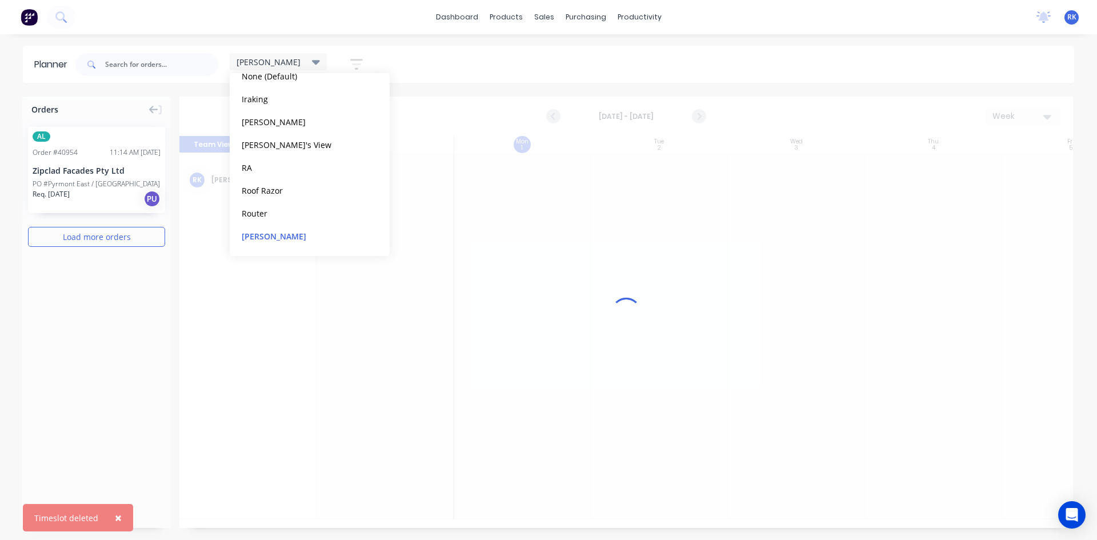
scroll to position [0, 1]
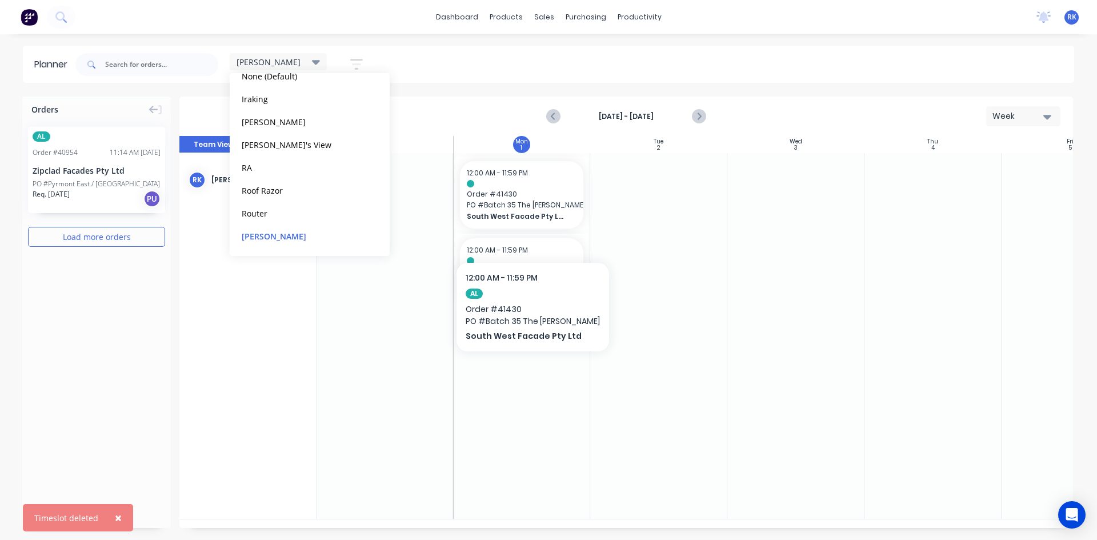
click at [659, 347] on div at bounding box center [658, 336] width 137 height 366
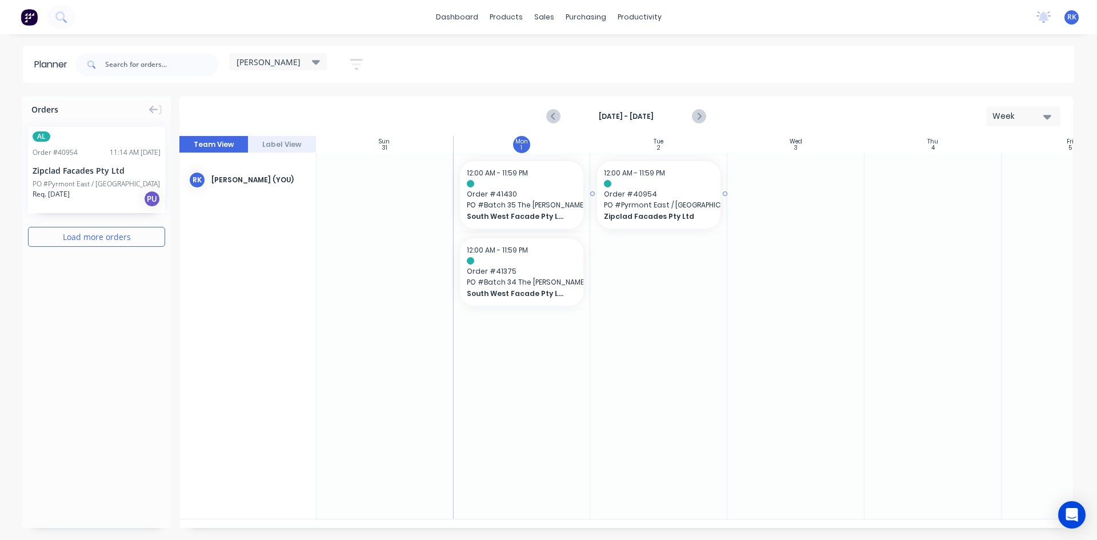
drag, startPoint x: 90, startPoint y: 162, endPoint x: 629, endPoint y: 212, distance: 540.6
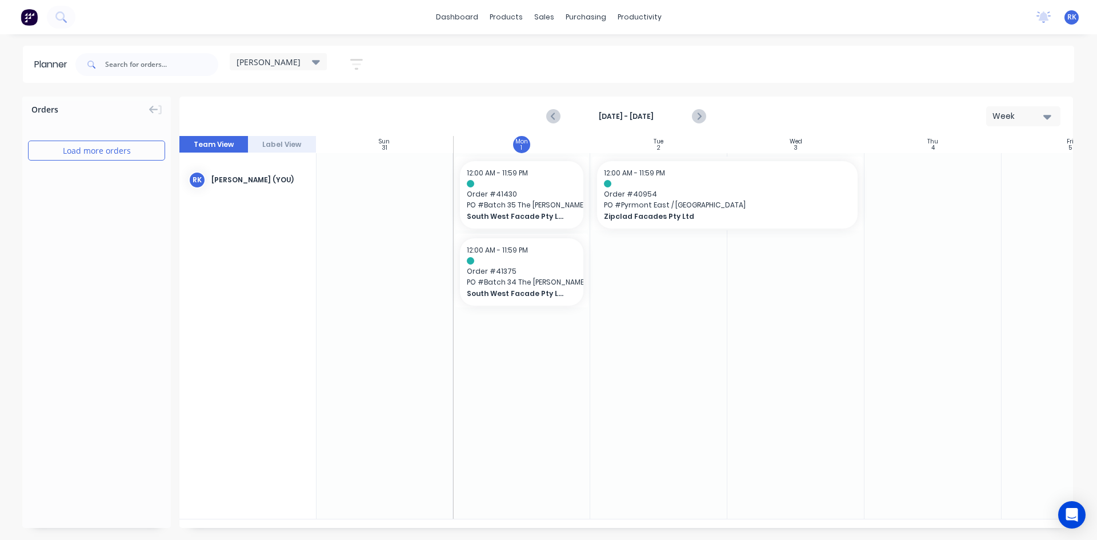
click at [690, 337] on div at bounding box center [658, 336] width 137 height 366
click at [385, 415] on div at bounding box center [384, 336] width 137 height 366
click at [470, 12] on link "dashboard" at bounding box center [457, 17] width 54 height 17
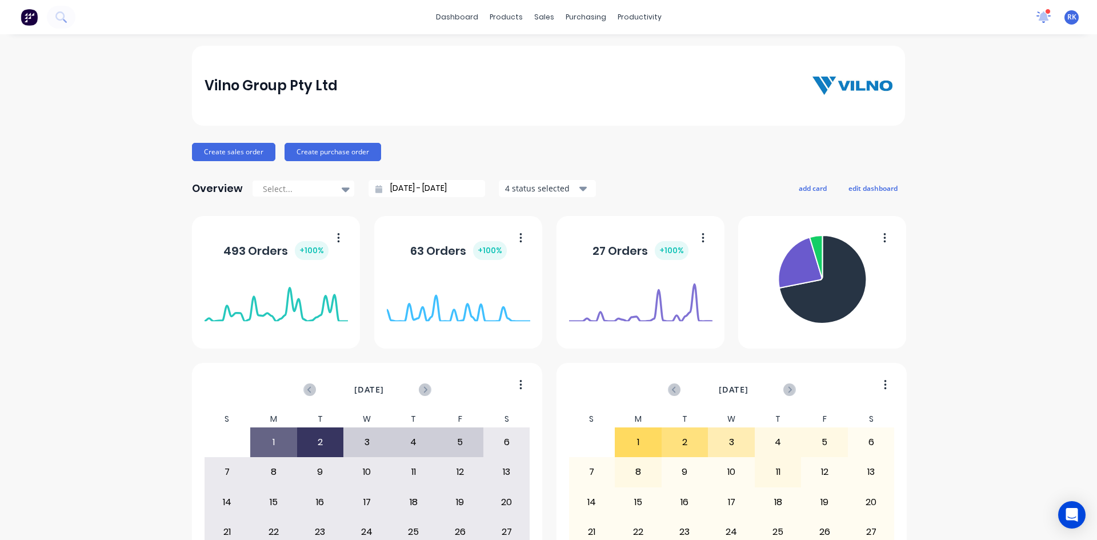
click at [1039, 18] on icon at bounding box center [1044, 15] width 10 height 9
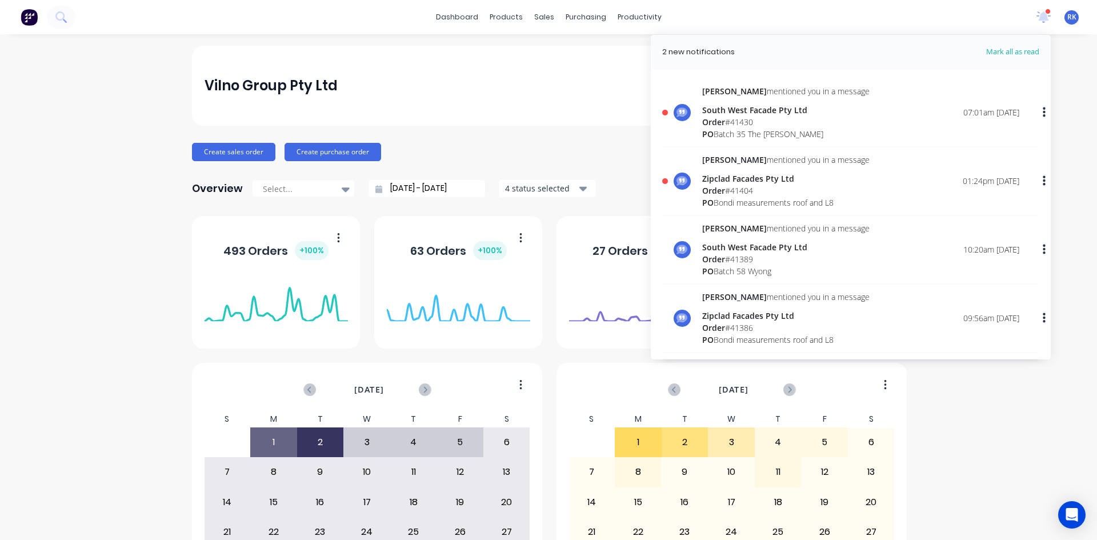
click at [995, 47] on span "Mark all as read" at bounding box center [992, 51] width 94 height 11
